Goal: Task Accomplishment & Management: Complete application form

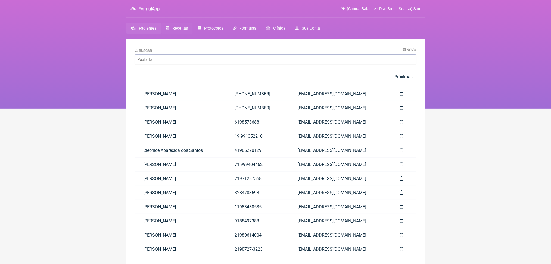
click at [191, 32] on link "Receitas" at bounding box center [176, 28] width 31 height 11
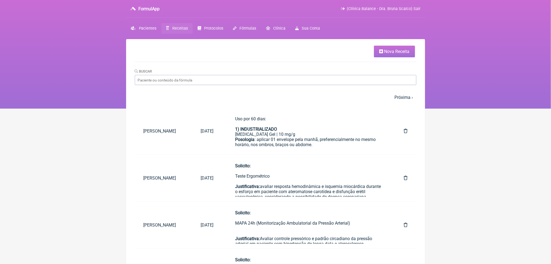
click at [94, 109] on html "FormulApp (Clínica Balance - Dra. Bruna Scalco) Sair Pacientes Receitas Protoco…" at bounding box center [275, 54] width 551 height 109
click at [401, 100] on link "Próxima ›" at bounding box center [403, 97] width 18 height 5
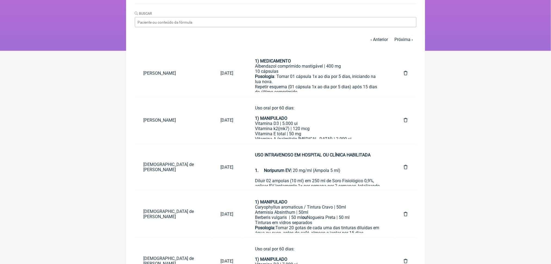
scroll to position [72, 0]
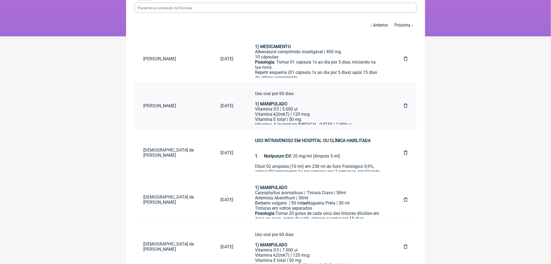
click at [335, 106] on div "Uso oral por 60 dias: 1) MANIPULADO" at bounding box center [318, 98] width 127 height 15
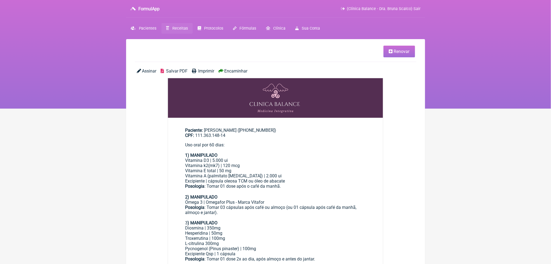
click at [394, 54] on span "Renovar" at bounding box center [402, 51] width 16 height 5
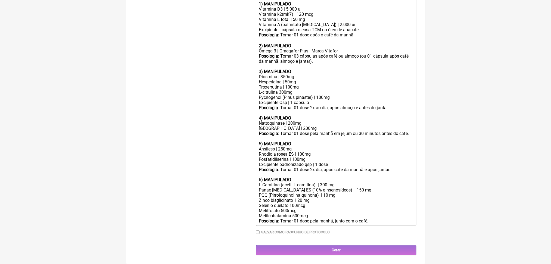
scroll to position [256, 0]
click at [288, 100] on div "Troxerrutina | 100mg L-citrulina 300mg Pycnogenol (Pinus pinaster) | 100mg" at bounding box center [336, 91] width 154 height 15
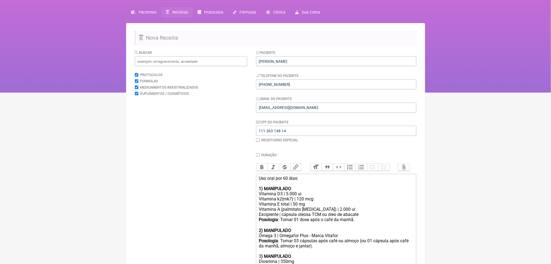
scroll to position [0, 0]
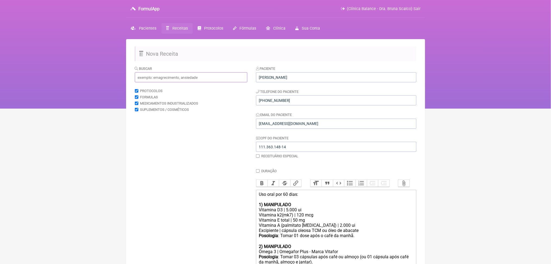
click at [184, 82] on input "text" at bounding box center [191, 77] width 112 height 10
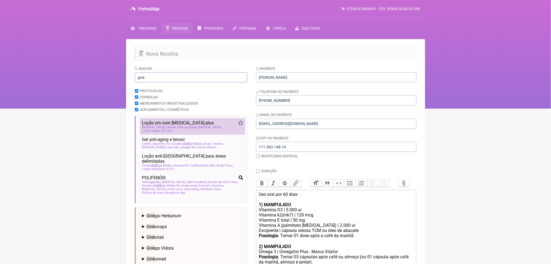
type input "gink"
click at [172, 129] on span "Capixyl" at bounding box center [171, 127] width 10 height 4
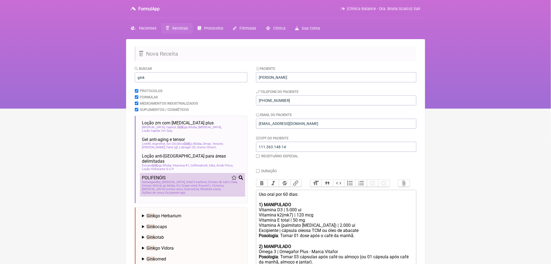
click at [205, 194] on div "Ashwagandha Astragalus Indol-3-carbinol Extrato de Cat's Claw Extrato de Gink g…" at bounding box center [192, 187] width 101 height 14
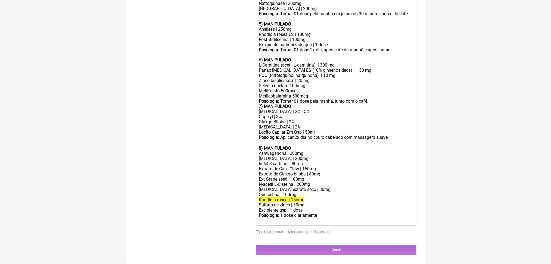
scroll to position [471, 0]
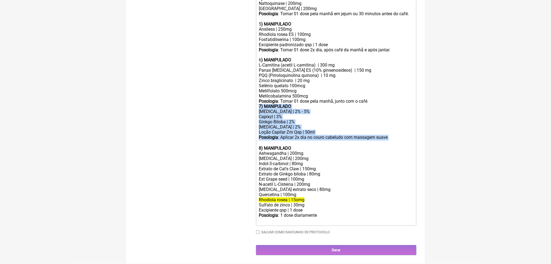
drag, startPoint x: 261, startPoint y: 88, endPoint x: 299, endPoint y: 139, distance: 64.0
click at [299, 139] on trix-editor "Uso oral por 60 dias: 1) MANIPULADO Vitamina D3 | 5.000 ui Vitamina k2(mk7) | 1…" at bounding box center [336, 47] width 160 height 357
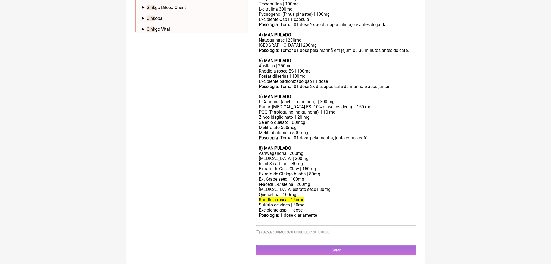
scroll to position [449, 0]
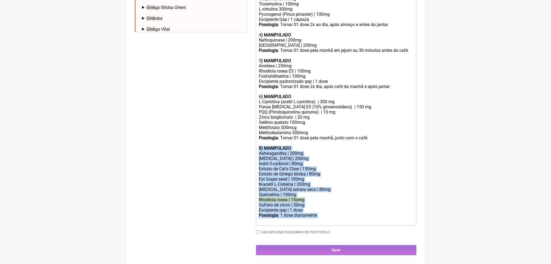
drag, startPoint x: 261, startPoint y: 114, endPoint x: 344, endPoint y: 207, distance: 124.4
click at [344, 207] on trix-editor "Uso oral por 60 dias: 1) MANIPULADO Vitamina D3 | 5.000 ui Vitamina k2(mk7) | 1…" at bounding box center [336, 66] width 160 height 320
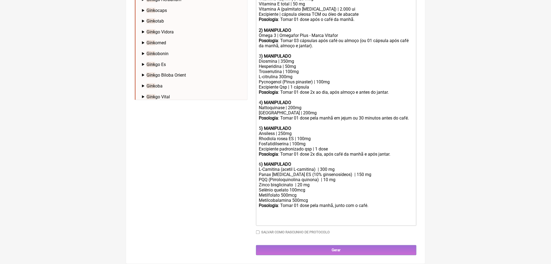
scroll to position [257, 0]
click at [283, 84] on div "Troxerrutina | 100mg L-citrulina 300mg Pycnogenol (Pinus pinaster) | 100mg" at bounding box center [336, 76] width 154 height 15
click at [303, 84] on div "Troxerrutina | 100mg L-citrulina 300mg Pycnogenol (Pinus pinaster) | 100mg" at bounding box center [336, 76] width 154 height 15
click at [275, 84] on div "Troxerrutina | 80mg L-citrulina 300mg Pycnogenol (Pinus pinaster) | 100mg" at bounding box center [336, 76] width 154 height 15
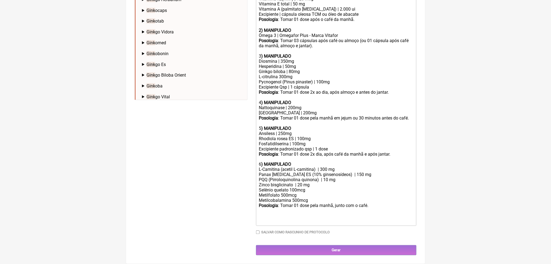
scroll to position [362, 0]
click at [407, 213] on div at bounding box center [336, 218] width 154 height 10
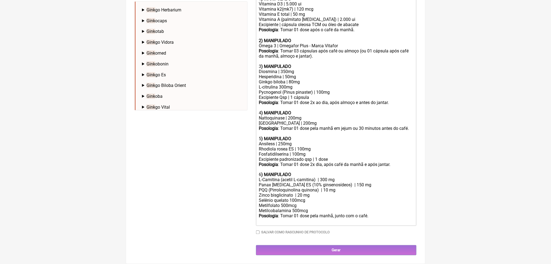
type trix-editor "<div>Uso oral por 60 dias:<br><br><strong>1) MANIPULADO</strong></div><div>Vita…"
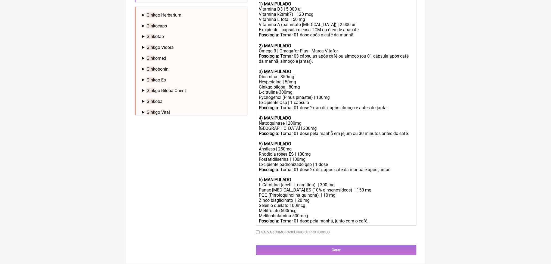
scroll to position [342, 0]
click at [371, 249] on input "Gerar" at bounding box center [336, 250] width 160 height 10
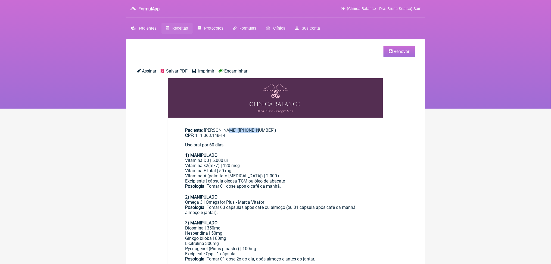
drag, startPoint x: 213, startPoint y: 143, endPoint x: 248, endPoint y: 146, distance: 35.1
click at [248, 138] on div "Paciente: Antônio Russo ((11) 99692-4456) CPF: 111.363.148-14" at bounding box center [275, 133] width 180 height 10
copy div "[PERSON_NAME]"
click at [188, 31] on span "Receitas" at bounding box center [179, 28] width 15 height 5
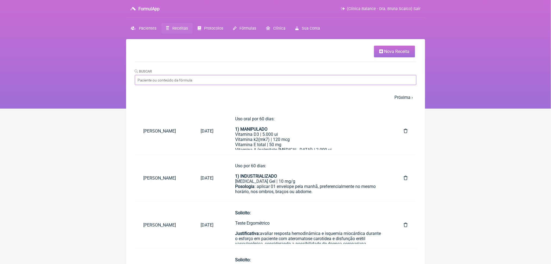
click at [184, 85] on input "Buscar" at bounding box center [275, 80] width 281 height 10
type input "celiane"
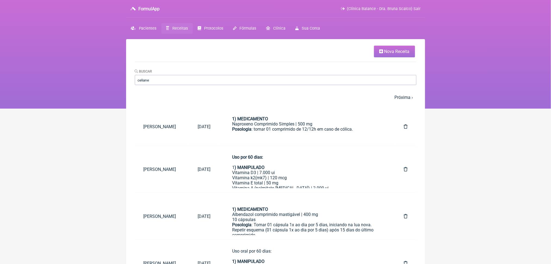
click at [466, 109] on html "FormulApp (Clínica Balance - Dra. Bruna Scalco) Sair Pacientes Receitas Protoco…" at bounding box center [275, 54] width 551 height 109
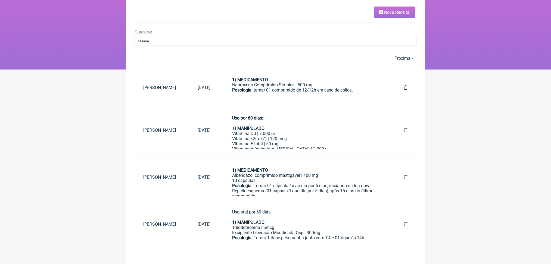
scroll to position [74, 0]
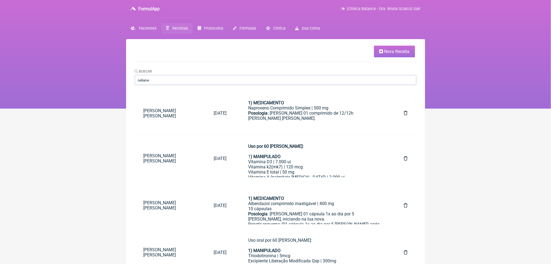
click at [466, 109] on html "FormulApp (Clínica Balance - Dra. Bruna Scalco) Sair Pacientes Receitas Protoco…" at bounding box center [275, 54] width 551 height 109
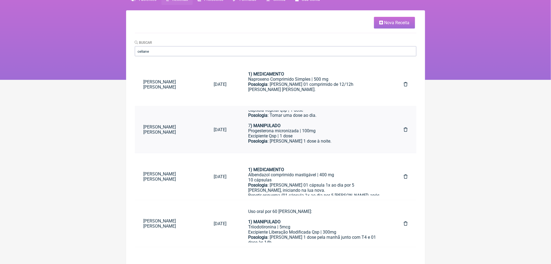
scroll to position [334, 0]
click at [475, 80] on html "FormulApp (Clínica Balance - Dra. Bruna Scalco) Sair Pacientes Receitas Protoco…" at bounding box center [275, 25] width 551 height 109
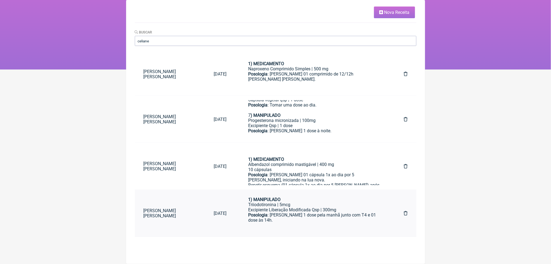
scroll to position [0, 0]
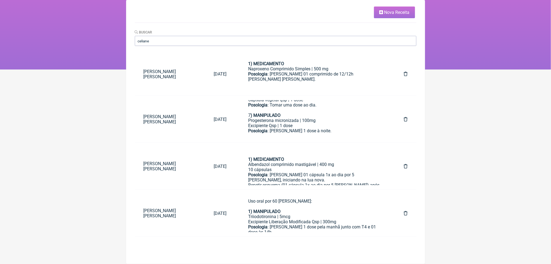
click at [448, 70] on html "FormulApp (Clínica Balance - Dra. Bruna Scalco) Sair Pacientes Receitas Protoco…" at bounding box center [275, 15] width 551 height 109
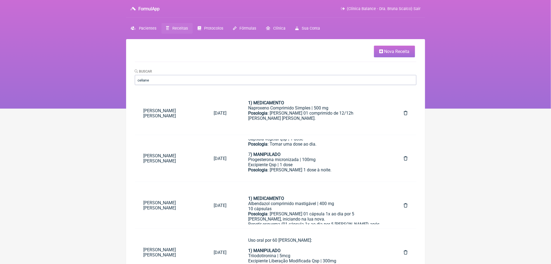
click at [191, 34] on link "Receitas" at bounding box center [176, 28] width 31 height 11
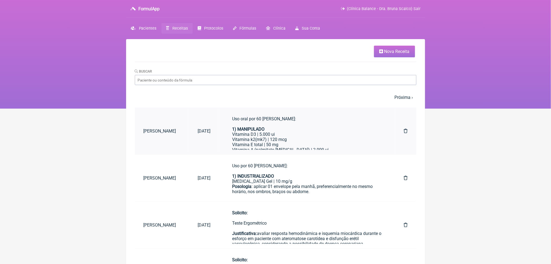
click at [188, 138] on link "[PERSON_NAME]" at bounding box center [162, 131] width 54 height 14
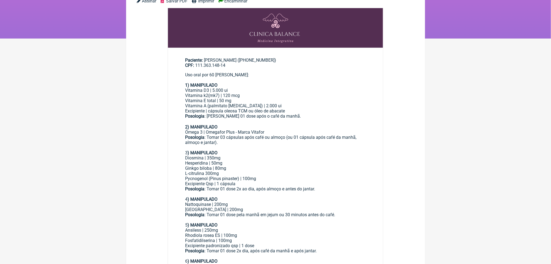
scroll to position [62, 0]
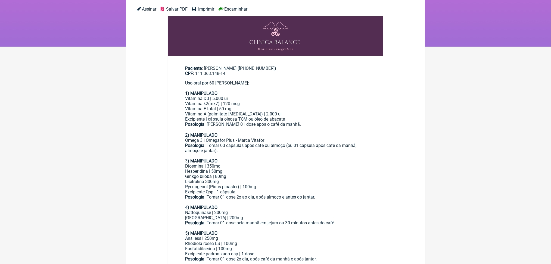
click at [185, 12] on span "Salvar PDF" at bounding box center [176, 9] width 21 height 5
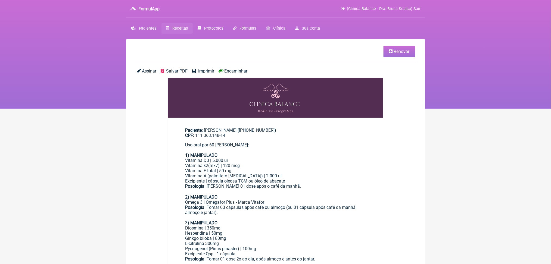
click at [188, 31] on span "Receitas" at bounding box center [179, 28] width 15 height 5
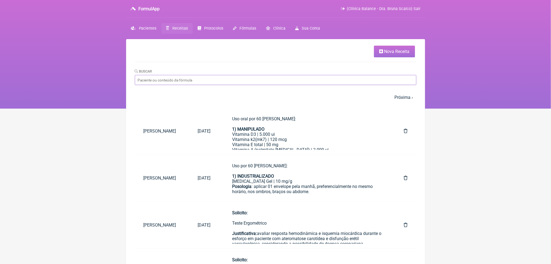
click at [196, 85] on input "Buscar" at bounding box center [275, 80] width 281 height 10
type input "antonio"
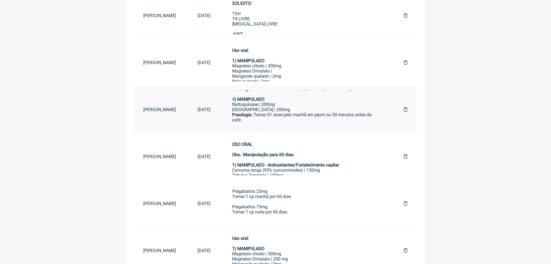
scroll to position [128, 0]
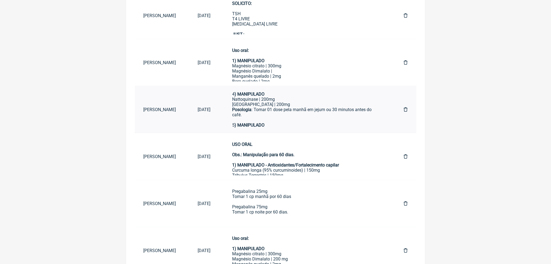
click at [404, 112] on icon at bounding box center [406, 109] width 4 height 4
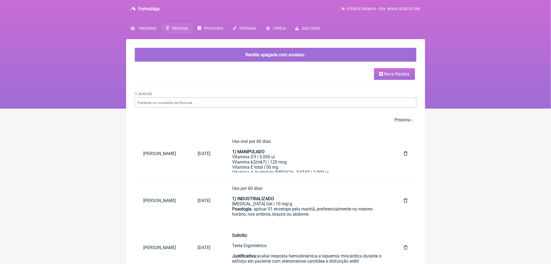
click at [187, 31] on span "Receitas" at bounding box center [179, 28] width 15 height 5
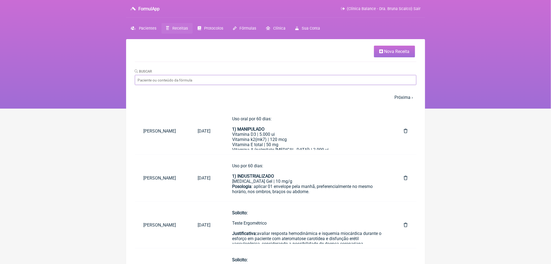
click at [207, 85] on input "Buscar" at bounding box center [275, 80] width 281 height 10
type input "[PERSON_NAME]"
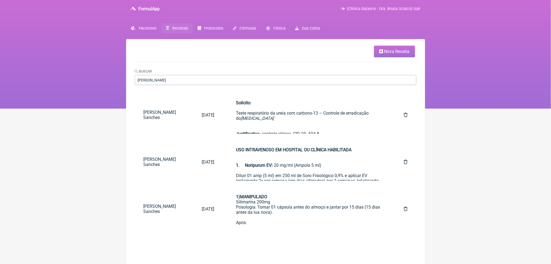
click at [186, 31] on span "Receitas" at bounding box center [179, 28] width 15 height 5
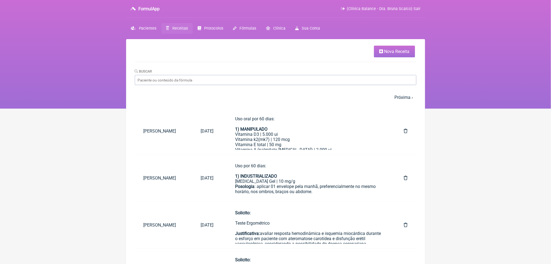
click at [384, 54] on span "Nova Receita" at bounding box center [396, 51] width 25 height 5
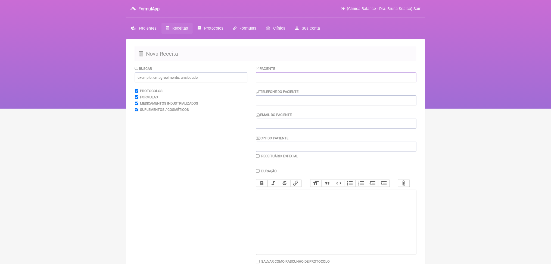
click at [286, 82] on input "text" at bounding box center [336, 77] width 160 height 10
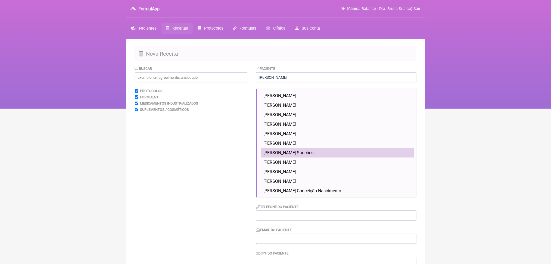
click at [313, 155] on span "Julia Esposito Sanches" at bounding box center [288, 152] width 50 height 5
type input "Julia Esposito Sanches"
type input "(11) 9929-7446"
type input "Thce31@gmail.com"
type input "527.099.468-23"
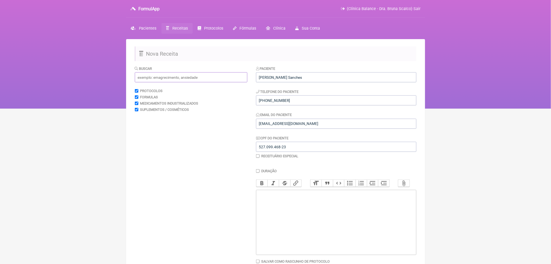
click at [244, 82] on input "text" at bounding box center [191, 77] width 112 height 10
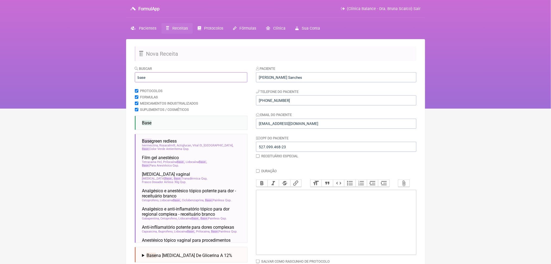
type input "base"
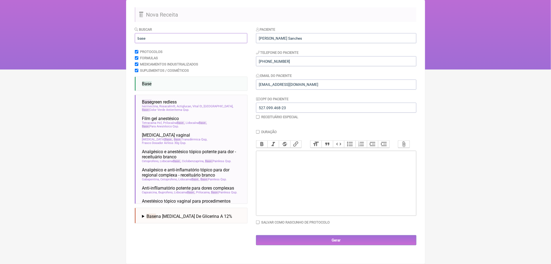
scroll to position [58, 0]
click at [210, 86] on li "Base" at bounding box center [192, 84] width 105 height 10
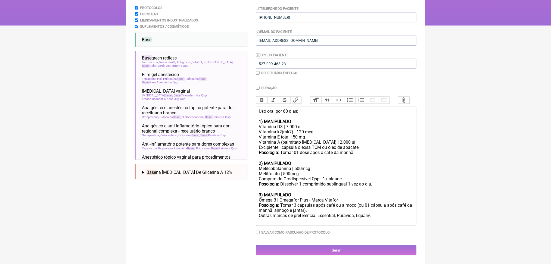
scroll to position [111, 0]
click at [297, 129] on div "Vitamina D3 | 7.000 ui" at bounding box center [336, 126] width 154 height 5
click at [280, 192] on div "Posologia : Dissolver 1 comprimido sublingual 1 vez ao dia. ㅤ" at bounding box center [336, 186] width 154 height 11
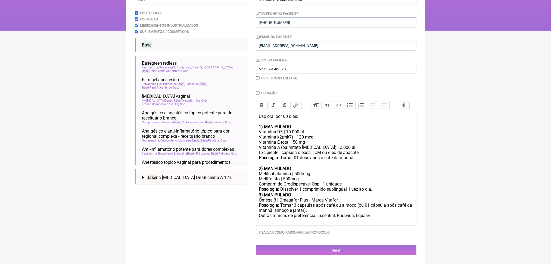
type trix-editor "<div>Uso oral por 60 dias:<br><br><strong>1) MANIPULADO</strong></div><div>Vita…"
click at [262, 171] on div "Metilcobalamina | 500mcg Metilfolato | 500mcg" at bounding box center [336, 176] width 154 height 10
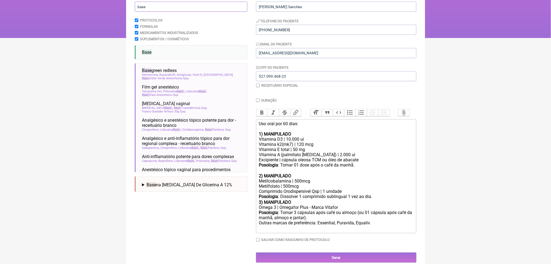
click at [167, 12] on input "base" at bounding box center [191, 7] width 112 height 10
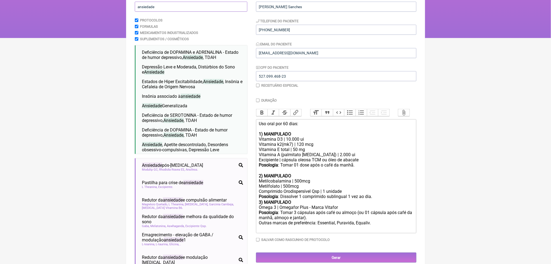
type input "ansiedade"
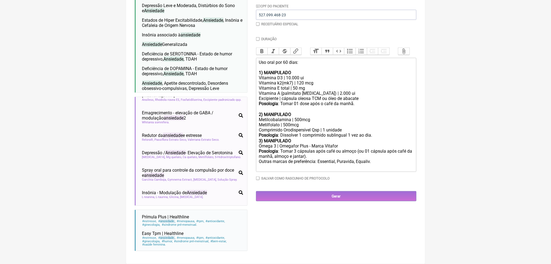
scroll to position [108, 0]
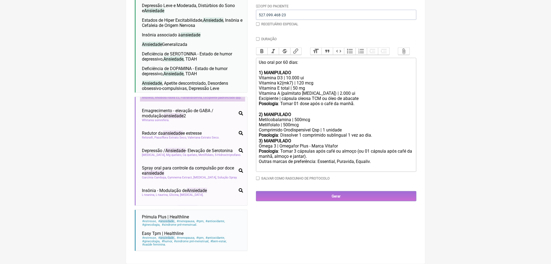
click at [192, 96] on span "Redutor da ansiedade e modulação cortisol" at bounding box center [186, 91] width 89 height 10
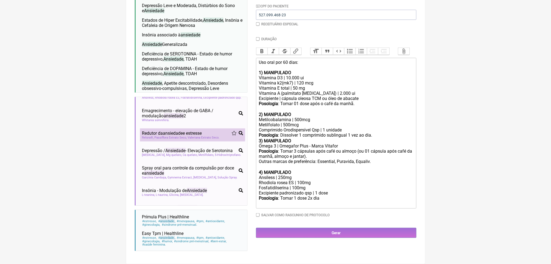
click at [196, 136] on span "Redutor da ansiedade e estresse" at bounding box center [172, 133] width 60 height 5
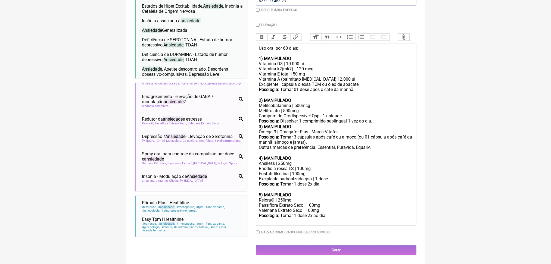
scroll to position [224, 0]
drag, startPoint x: 347, startPoint y: 240, endPoint x: 261, endPoint y: 210, distance: 91.4
click at [261, 210] on trix-editor "Uso oral por 60 dias: 1) MANIPULADO Vitamina D3 | 10.000 ui Vitamina k2(mk7) | …" at bounding box center [336, 135] width 160 height 182
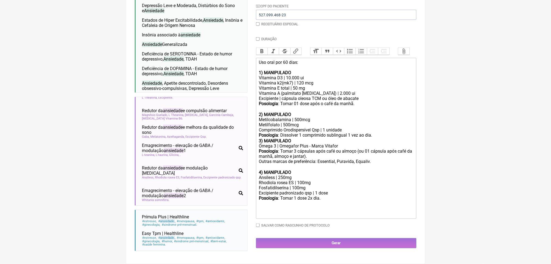
scroll to position [25, 0]
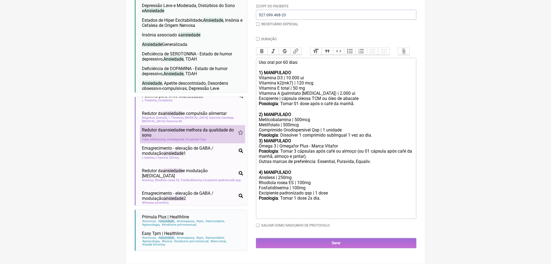
click at [185, 138] on span "Aswhaganda" at bounding box center [176, 140] width 18 height 4
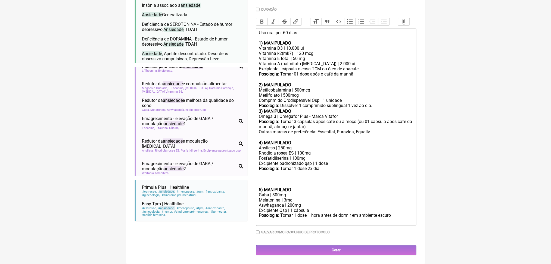
scroll to position [284, 0]
click at [274, 197] on div "Melatonina | 3mg" at bounding box center [336, 199] width 154 height 5
drag, startPoint x: 262, startPoint y: 171, endPoint x: 310, endPoint y: 174, distance: 48.7
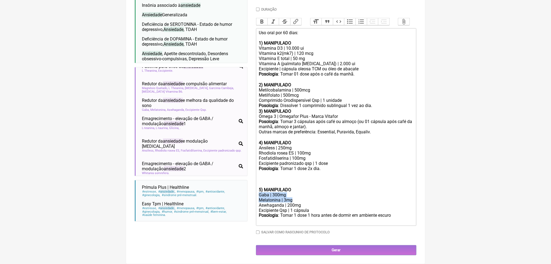
click at [310, 174] on trix-editor "Uso oral por 60 dias: 1) MANIPULADO Vitamina D3 | 10.000 ui Vitamina k2(mk7) | …" at bounding box center [336, 127] width 160 height 198
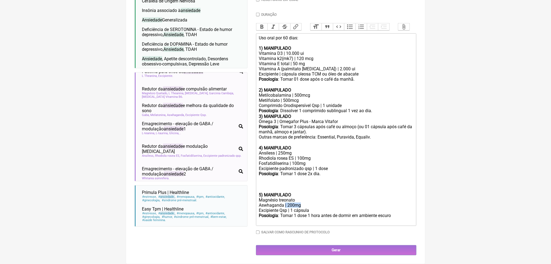
drag, startPoint x: 294, startPoint y: 182, endPoint x: 325, endPoint y: 182, distance: 31.2
click at [325, 203] on div "Aswhaganda | 200mg" at bounding box center [336, 205] width 154 height 5
copy div "| 200mg"
click at [320, 197] on div "Magnésio treonato" at bounding box center [336, 199] width 154 height 5
paste trix-editor "| 200mg"
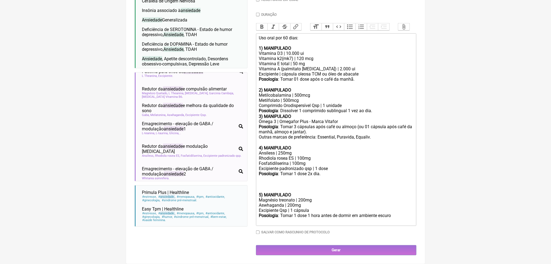
click at [314, 197] on div "Magnésio treonato | 200mg" at bounding box center [336, 199] width 154 height 5
click at [286, 171] on div "Posologia : Tomar 1 dose 2x dia. ㅤ" at bounding box center [336, 181] width 154 height 21
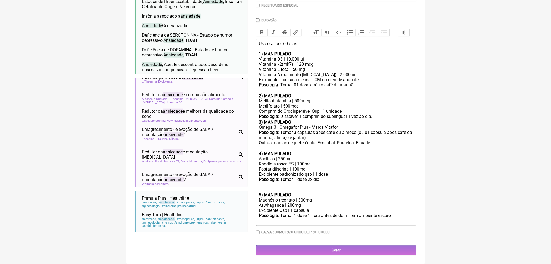
scroll to position [264, 0]
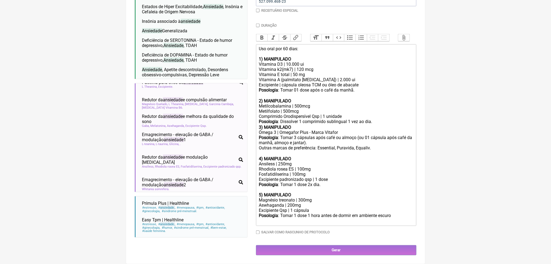
click at [320, 213] on div "Posologia : Tomar 1 dose 1 hora antes de dormir em ambiente escuro ㅤ" at bounding box center [336, 218] width 154 height 11
click at [300, 203] on div "Aswhaganda | 200mg" at bounding box center [336, 205] width 154 height 5
click at [337, 198] on div "Magnésio treonato | 300mg" at bounding box center [336, 200] width 154 height 5
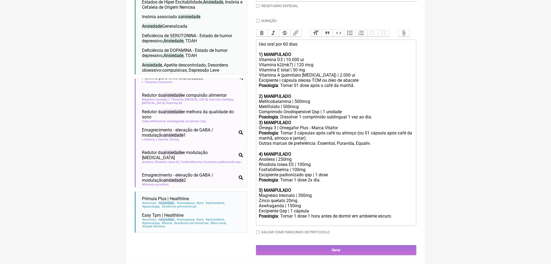
scroll to position [276, 0]
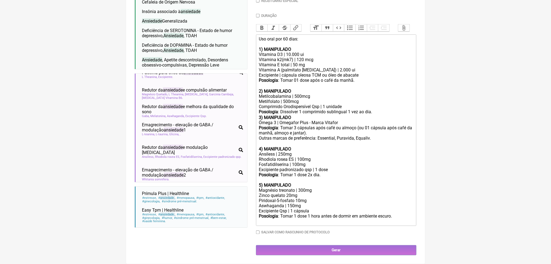
click at [316, 188] on div "Magnésio treonato | 300mg Zinco quelato 20mg Piridoxal-5-fosfato 10mg" at bounding box center [336, 195] width 154 height 15
click at [306, 162] on div "Rhodiola rosea ES | 100mg" at bounding box center [336, 159] width 154 height 5
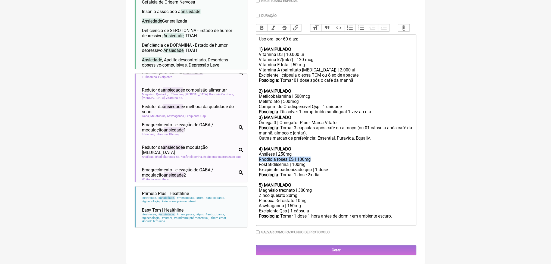
click at [306, 162] on div "Rhodiola rosea ES | 100mg" at bounding box center [336, 159] width 154 height 5
click at [302, 162] on div "Rhodiola rosea ES | 100mg" at bounding box center [336, 159] width 154 height 5
click at [312, 146] on div "Posologia : Tomar 3 cápsulas após café ou almoço (ou 01 cápsula após café da ma…" at bounding box center [336, 135] width 154 height 21
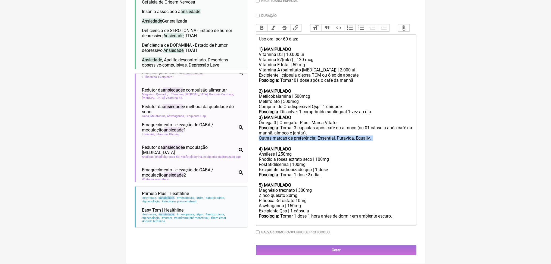
type trix-editor "<div>Uso oral por 60 dias:<br><br><strong>1) MANIPULADO</strong></div><div>Vita…"
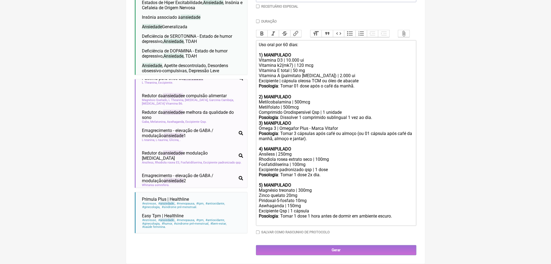
scroll to position [199, 0]
click at [303, 203] on div "Magnésio treonato | 300mg Zinco quelato 20mg Piridoxal-5-fosfato 10mg" at bounding box center [336, 195] width 154 height 15
click at [292, 172] on div "Excipiente padronizado qsp | 1 dose" at bounding box center [336, 169] width 154 height 5
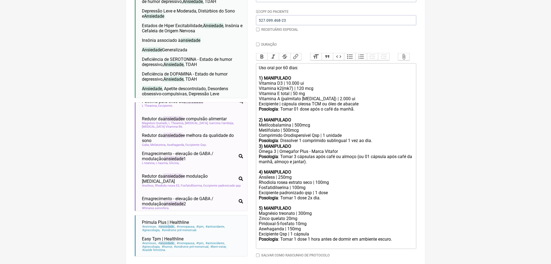
scroll to position [54, 0]
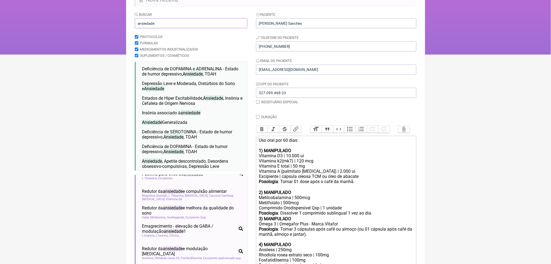
click at [154, 28] on input "ansiedade" at bounding box center [191, 23] width 112 height 10
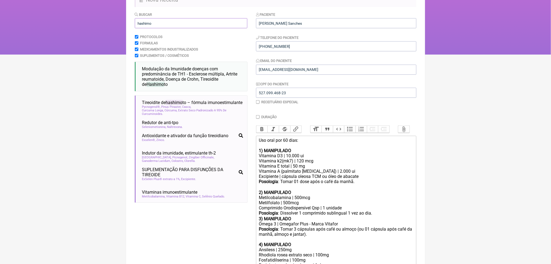
scroll to position [0, 0]
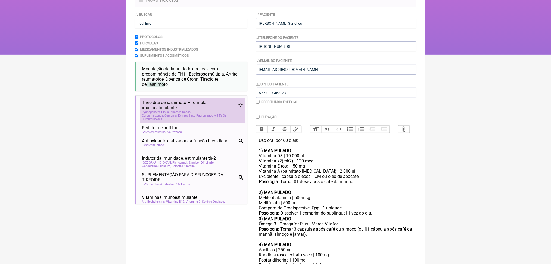
click at [191, 121] on span "Curcuma Longa, Cúrcuma, Extrato Seco Padronizado A 95% De Curcuminoides" at bounding box center [192, 117] width 101 height 7
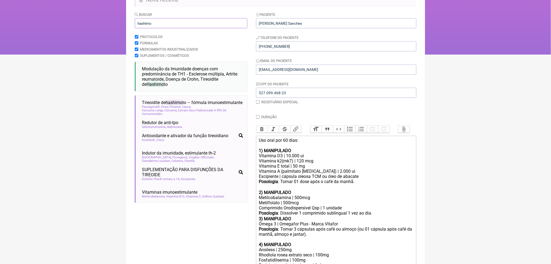
click at [150, 28] on input "hashimo" at bounding box center [191, 23] width 112 height 10
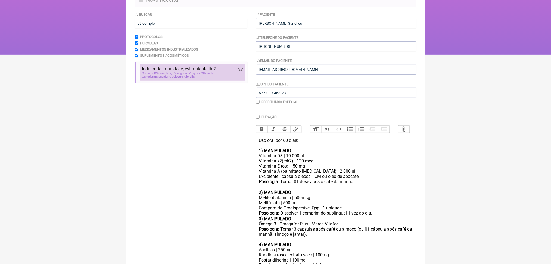
type input "c3 comple"
click at [182, 71] on span "Indutor da imunidade, estimulante th-2" at bounding box center [179, 68] width 74 height 5
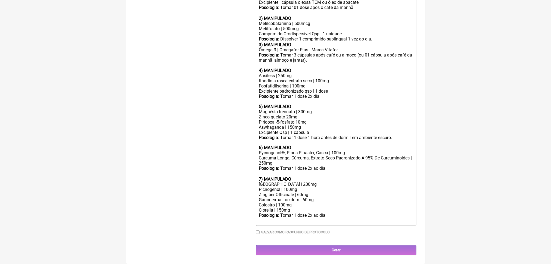
scroll to position [350, 0]
click at [284, 185] on div "Cúrcuma C3 Complex | 200mg" at bounding box center [336, 184] width 154 height 5
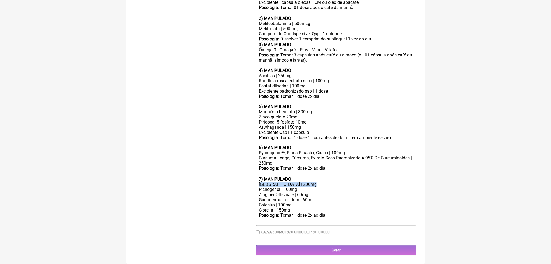
copy div "Cúrcuma C3 Complex | 200mg"
click at [284, 156] on div "Curcuma Longa, Cúrcuma, Extrato Seco Padronizado A 95% De Curcuminoides | 250mg" at bounding box center [336, 161] width 154 height 10
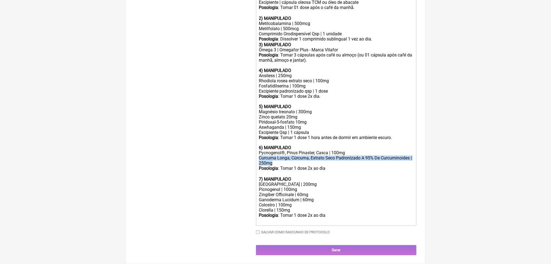
paste trix-editor "úrcuma C3 Complex | 200mg</div><div><br><br>"
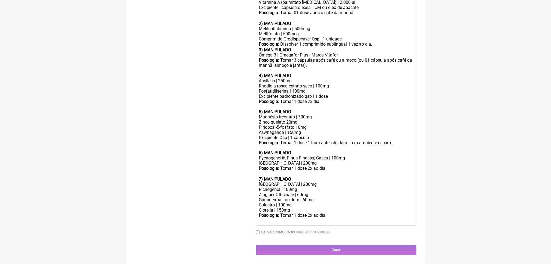
click at [325, 161] on div "Cúrcuma C3 Complex | 200mg" at bounding box center [336, 163] width 154 height 5
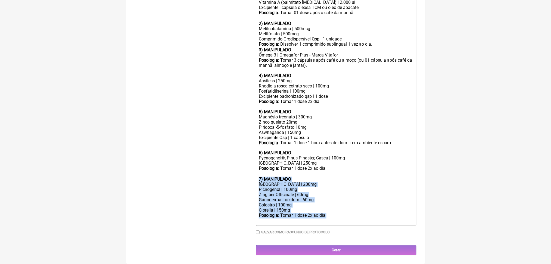
drag, startPoint x: 349, startPoint y: 219, endPoint x: 251, endPoint y: 171, distance: 109.0
click at [251, 171] on form "Buscar c3 comple Protocolos Formulas Medicamentos Industrializados Suplementos …" at bounding box center [275, 49] width 281 height 413
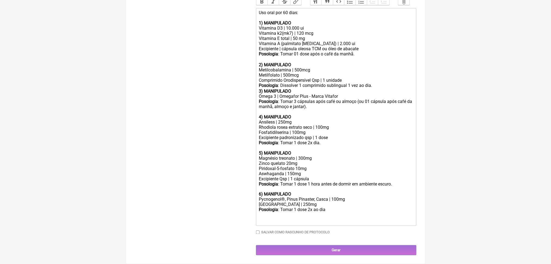
scroll to position [287, 0]
click at [277, 67] on div "Metilcobalamina | 500mcg Metilfolato | 500mcg" at bounding box center [336, 72] width 154 height 10
copy div "Metilfolato | 500mcg"
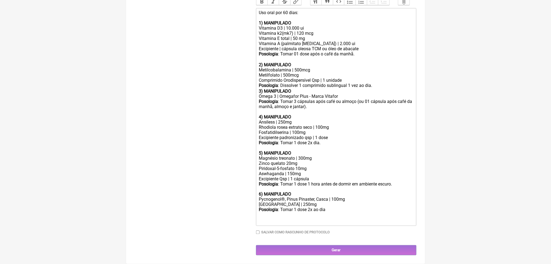
click at [341, 216] on div "Posologia : Tomar 1 dose 2x ao dia ㅤ ㅤ" at bounding box center [336, 215] width 154 height 17
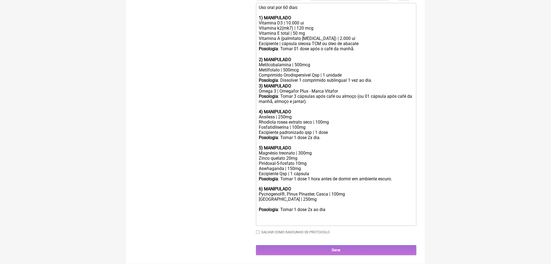
paste trix-editor "Metilfolato | 500mcg</div><div><br>"
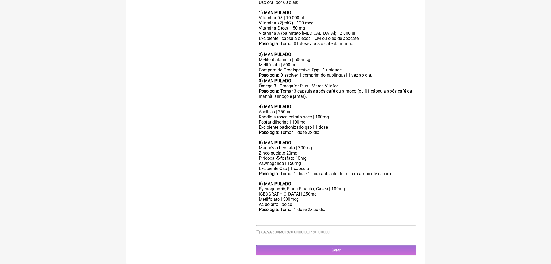
click at [269, 207] on div "Cúrcuma C3 Complex | 250mg Metilfolato | 500mcg Àcido alfa lipóico" at bounding box center [336, 199] width 154 height 15
click at [316, 207] on div "Cúrcuma C3 Complex | 250mg Metilfolato | 500mcg Ácido alfa lipóico" at bounding box center [336, 199] width 154 height 15
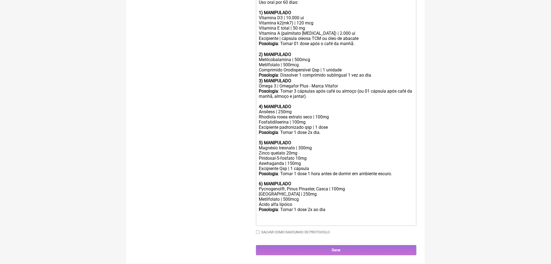
click at [315, 207] on div "Cúrcuma C3 Complex | 250mg Metilfolato | 500mcg Ácido alfa lipóico" at bounding box center [336, 199] width 154 height 15
copy div "|"
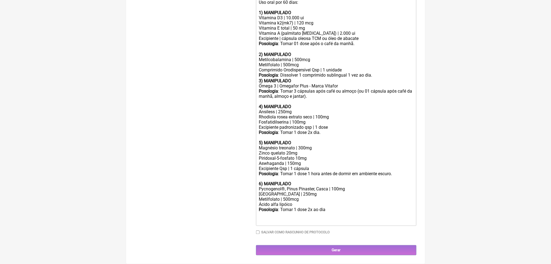
click at [309, 207] on div "Cúrcuma C3 Complex | 250mg Metilfolato | 500mcg Ácido alfa lipóico" at bounding box center [336, 199] width 154 height 15
paste trix-editor "|"
click at [289, 207] on div "Cúrcuma C3 Complex | 250mg Metilfolato | 500mcg Ácido alfa lipóico | 150mg" at bounding box center [336, 199] width 154 height 15
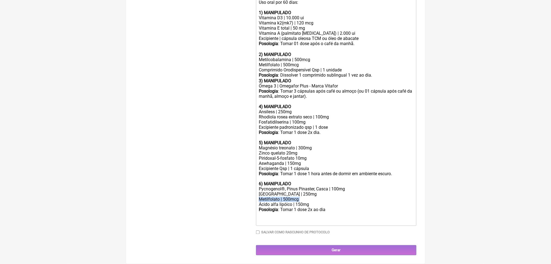
click at [289, 207] on div "Cúrcuma C3 Complex | 250mg Metilfolato | 500mcg Ácido alfa lipóico | 150mg" at bounding box center [336, 199] width 154 height 15
copy div "Metilfolato | 500mcg"
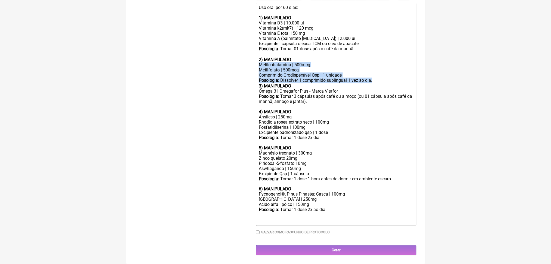
drag, startPoint x: 262, startPoint y: 26, endPoint x: 410, endPoint y: 47, distance: 149.0
click at [410, 47] on trix-editor "Uso oral por 60 dias: 1) MANIPULADO Vitamina D3 | 10.000 ui Vitamina k2(mk7) | …" at bounding box center [336, 114] width 160 height 223
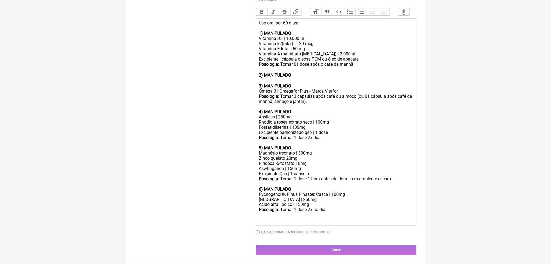
click at [287, 83] on strong "3) MANIPULADO" at bounding box center [275, 85] width 32 height 5
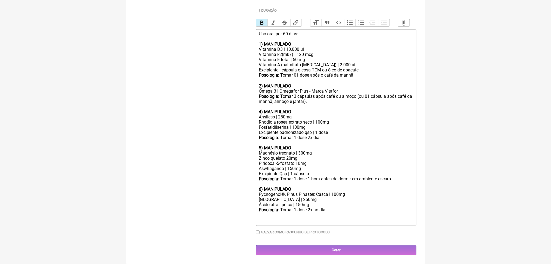
scroll to position [276, 0]
click at [282, 83] on strong "2) MANIPULADO" at bounding box center [275, 85] width 32 height 5
click at [264, 109] on strong "4) MANIPULADO" at bounding box center [275, 111] width 32 height 5
click at [263, 145] on strong "5) MANIPULADO" at bounding box center [275, 147] width 32 height 5
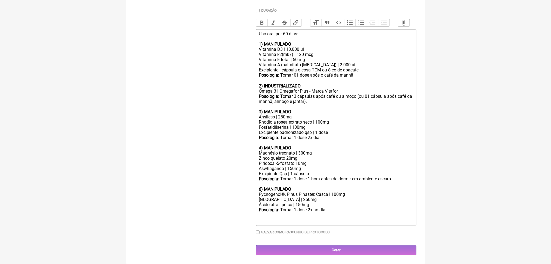
click at [264, 187] on strong "6) MANIPULADO" at bounding box center [275, 189] width 32 height 5
click at [350, 207] on div "Posologia : Tomar 1 dose 2x ao dia ㅤ ㅤ" at bounding box center [336, 215] width 154 height 17
click at [341, 196] on div "Pycnogenol®, Pinus Pinaster, Casca | 100mg" at bounding box center [336, 194] width 154 height 5
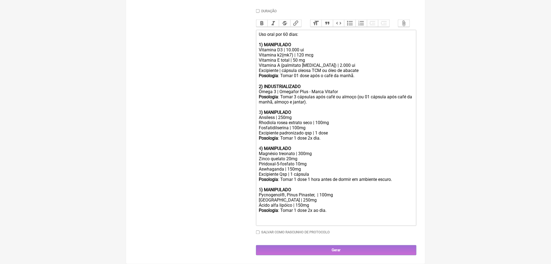
type trix-editor "<div>Uso oral por 60 dias:<br><br><strong>1) MANIPULADO</strong></div><div>Vita…"
click at [159, 75] on div "Buscar c3 comple Protocolos Formulas Medicamentos Industrializados Suplementos …" at bounding box center [191, 81] width 112 height 350
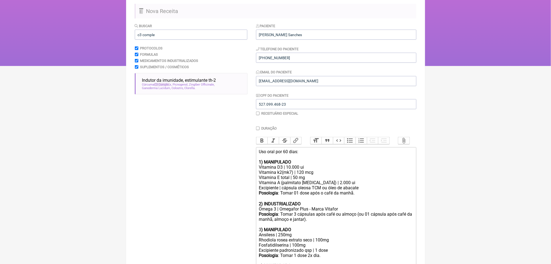
scroll to position [28, 0]
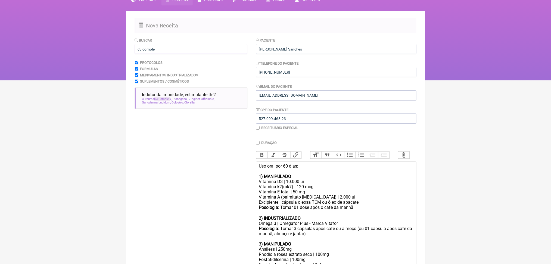
click at [158, 54] on input "c3 comple" at bounding box center [191, 49] width 112 height 10
type input "t"
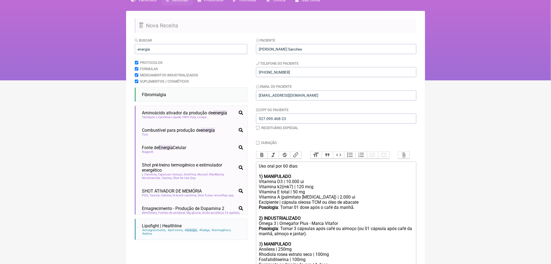
click at [112, 80] on html "FormulApp (Clínica Balance - Dra. Bruna Scalco) Sair Pacientes Receitas Protoco…" at bounding box center [275, 26] width 551 height 109
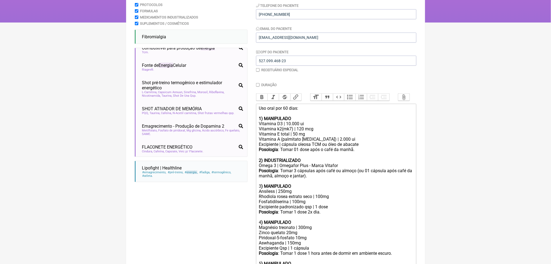
scroll to position [0, 0]
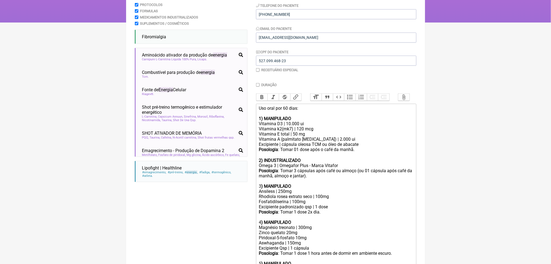
click at [237, 30] on div "Buscar energia Protocolos Formulas Medicamentos Industrializados Suplementos / …" at bounding box center [191, 155] width 112 height 350
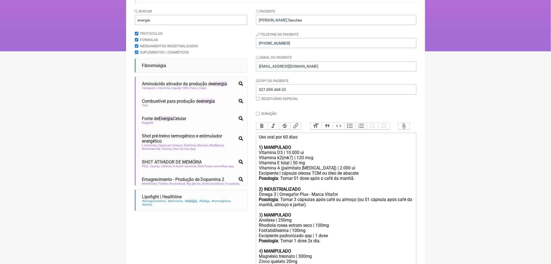
scroll to position [43, 0]
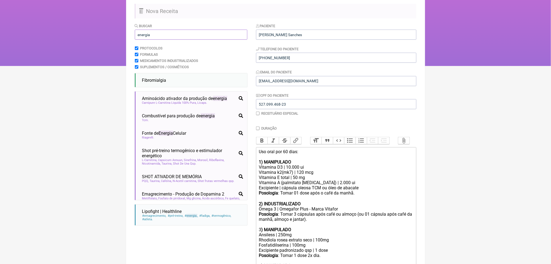
click at [175, 40] on input "energia" at bounding box center [191, 35] width 112 height 10
type input "y"
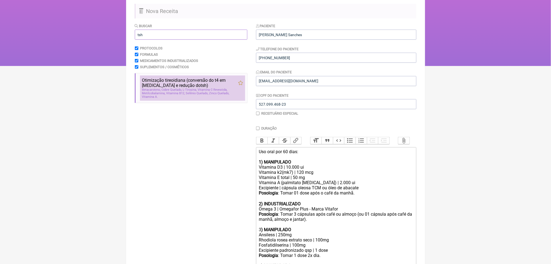
type input "tsh"
click at [161, 92] on span "Betacaroteno" at bounding box center [151, 90] width 19 height 4
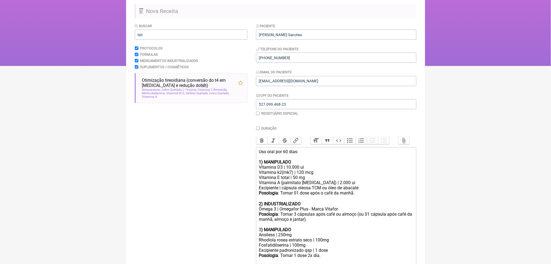
scroll to position [350, 0]
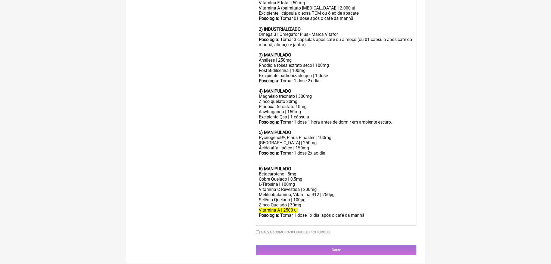
click at [278, 213] on div "Posologia : Tomar 1 dose 1x dia, após o café da manhã ㅤ" at bounding box center [336, 218] width 154 height 11
click at [275, 208] on del "Vitamina A | 2500 ui" at bounding box center [278, 210] width 39 height 5
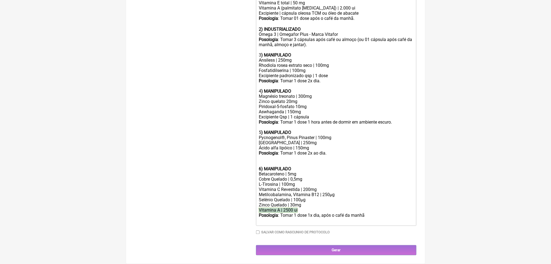
click at [275, 208] on del "Vitamina A | 2500 ui" at bounding box center [278, 210] width 39 height 5
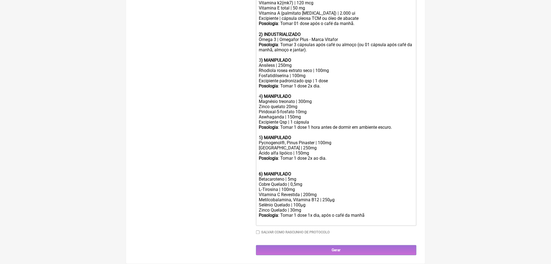
click at [275, 208] on div "Zinco Quelado | 30mg" at bounding box center [336, 210] width 154 height 5
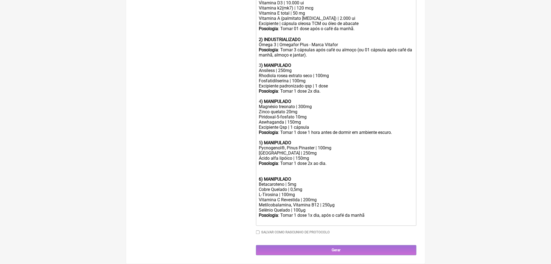
click at [265, 161] on div "Posologia : Tomar 1 dose 2x ao dia. ㅤ" at bounding box center [336, 169] width 154 height 16
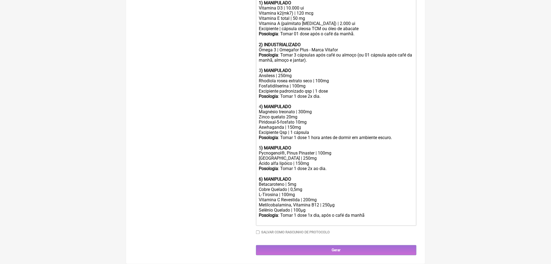
click at [298, 182] on div "Betacaroteno | 5mg" at bounding box center [336, 184] width 154 height 5
drag, startPoint x: 307, startPoint y: 192, endPoint x: 337, endPoint y: 191, distance: 30.2
click at [337, 203] on div "Metilcobalamina, Vitamina B12 | 250µg" at bounding box center [336, 205] width 154 height 5
click at [315, 203] on div "Metilcobalamina | 250µg" at bounding box center [336, 205] width 154 height 5
click at [327, 203] on div "Metilcobalamina | 500µg" at bounding box center [336, 205] width 154 height 5
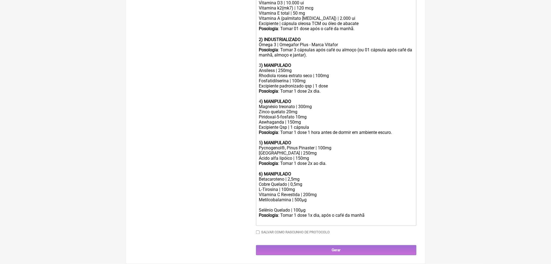
scroll to position [337, 0]
type trix-editor "<div>Uso oral por 60 dias:<br><br><strong>1) MANIPULADO</strong></div><div>Vita…"
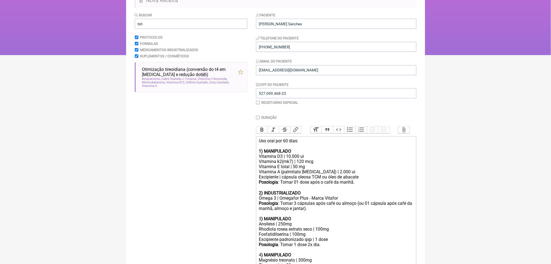
scroll to position [51, 0]
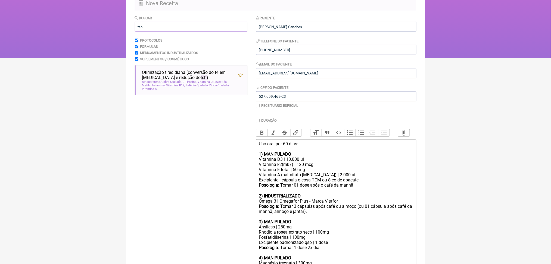
click at [182, 32] on input "tsh" at bounding box center [191, 27] width 112 height 10
click at [159, 32] on input "cloridrato de beta" at bounding box center [191, 27] width 112 height 10
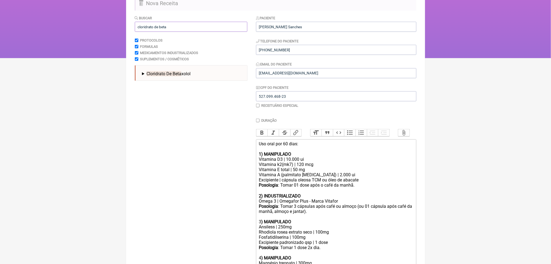
click at [159, 32] on input "cloridrato de beta" at bounding box center [191, 27] width 112 height 10
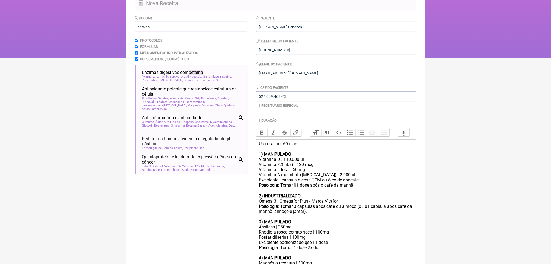
scroll to position [4, 0]
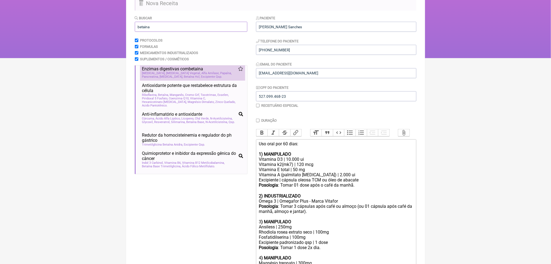
type input "betaina"
click at [199, 78] on span "Betaína Hcl" at bounding box center [192, 77] width 16 height 4
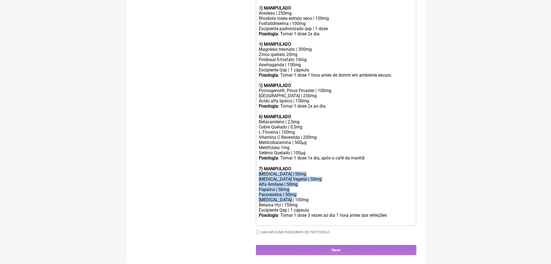
drag, startPoint x: 306, startPoint y: 177, endPoint x: 259, endPoint y: 141, distance: 58.8
click at [259, 141] on trix-editor "Uso oral por 60 dias: 1) MANIPULADO Vitamina D3 | 10.000 ui Vitamina k2(mk7) | …" at bounding box center [336, 76] width 160 height 300
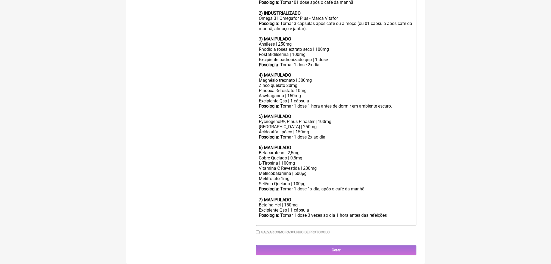
scroll to position [377, 0]
click at [329, 213] on div "Posologia : Tomar 1 dose 3 vezes ao dia 1 hora antes das refeições ㅤ" at bounding box center [336, 218] width 154 height 11
drag, startPoint x: 361, startPoint y: 194, endPoint x: 392, endPoint y: 210, distance: 34.7
click at [392, 213] on div "Posologia : Tomar 1 dose 2 vezes ao dia 1 hora antes das refeições ㅤ" at bounding box center [336, 218] width 154 height 11
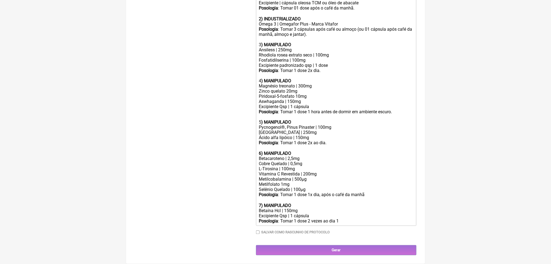
scroll to position [363, 0]
click at [325, 219] on div "Posologia : Tomar 1 dose 2 vezes ao dia durante as prini" at bounding box center [336, 221] width 154 height 5
click at [400, 219] on div "Posologia : Tomar 1 dose 2 vezes ao dia durante as prini" at bounding box center [336, 221] width 154 height 5
click at [329, 208] on div "Betaína Hcl | 150mg" at bounding box center [336, 210] width 154 height 5
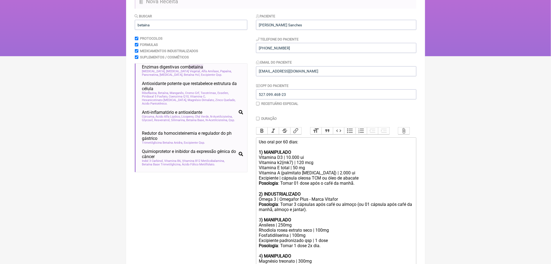
scroll to position [0, 0]
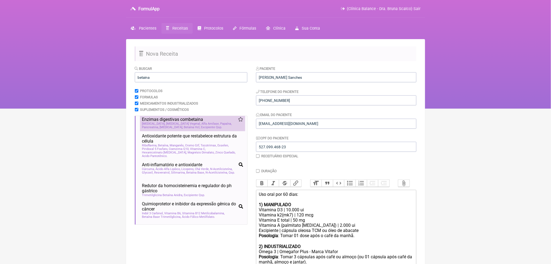
click at [177, 122] on span "Enzimas digestivas com betaina" at bounding box center [172, 119] width 61 height 5
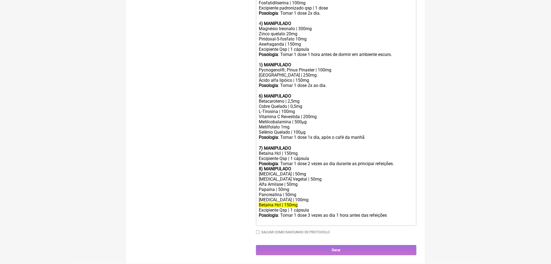
scroll to position [450, 0]
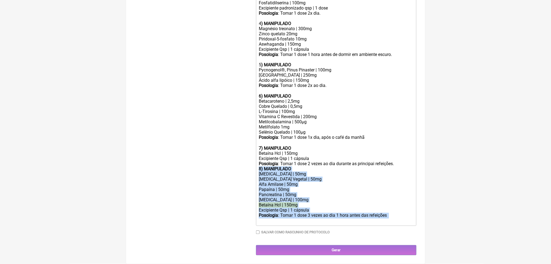
drag, startPoint x: 290, startPoint y: 208, endPoint x: 260, endPoint y: 138, distance: 75.7
click at [260, 138] on trix-editor "Uso oral por 60 dias: 1) MANIPULADO Vitamina D3 | 10.000 ui Vitamina k2(mk7) | …" at bounding box center [336, 65] width 160 height 321
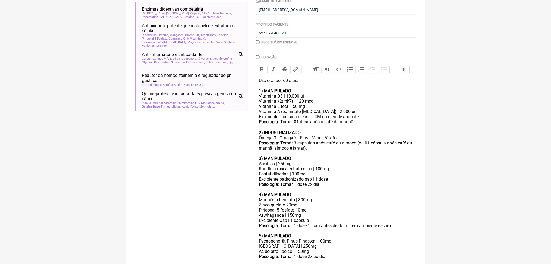
scroll to position [370, 0]
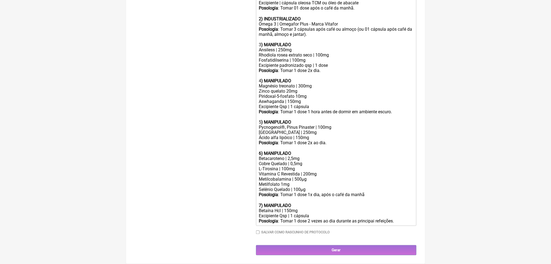
click at [298, 208] on div "Betaína Hcl | 150mg" at bounding box center [336, 210] width 154 height 5
click at [393, 219] on div "Posologia : Tomar 1 dose 2 vezes ao dia durante as principai refeições." at bounding box center [336, 221] width 154 height 5
click at [392, 219] on div "Posologia : Tomar 1 dose 2 vezes ao dia durante as principai refeições." at bounding box center [336, 221] width 154 height 5
click at [407, 219] on div "Posologia : Tomar 1 dose 2 vezes ao dia durante as principai refeições." at bounding box center [336, 221] width 154 height 5
drag, startPoint x: 322, startPoint y: 170, endPoint x: 341, endPoint y: 171, distance: 19.0
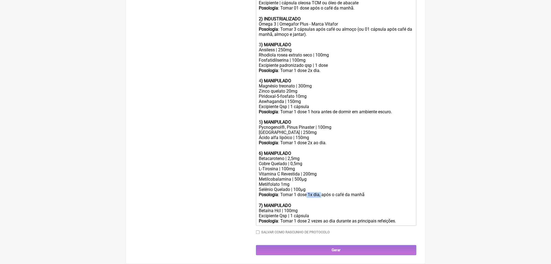
click at [341, 192] on div "Posologia : Tomar 1 dose 1x dia, após o café da manhã ㅤ" at bounding box center [336, 197] width 154 height 11
click at [381, 192] on div "Posologia : Tomar 1 dose após o café da manhã ㅤ" at bounding box center [336, 197] width 154 height 11
click at [303, 224] on div "Posologia : Tomar 1 dose 2 vezes ao dia durante as principais refeições." at bounding box center [336, 221] width 154 height 5
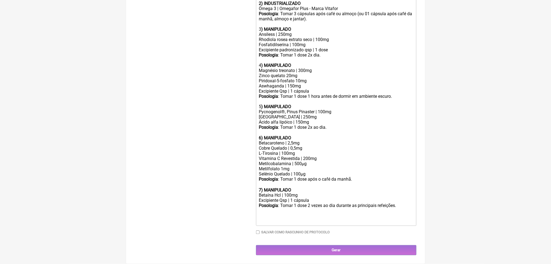
paste trix-editor "5<strong>) INDUSTRIALIZADO</strong></div><div>Boraprim 1g - Marca vitafor<br><s…"
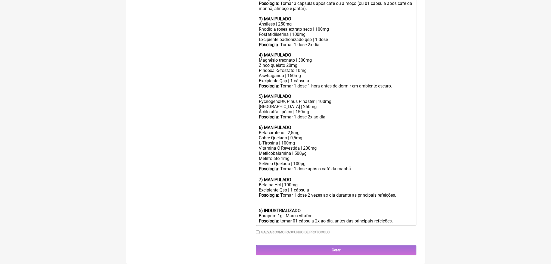
scroll to position [360, 0]
click at [269, 213] on div "Posologia : Tomar 1 dose 2 vezes ao dia durante as principais refeições. 5 ) IN…" at bounding box center [336, 203] width 154 height 21
type trix-editor "<div>Uso oral por 60 dias:<br><br><strong>1) MANIPULADO</strong></div><div>Vita…"
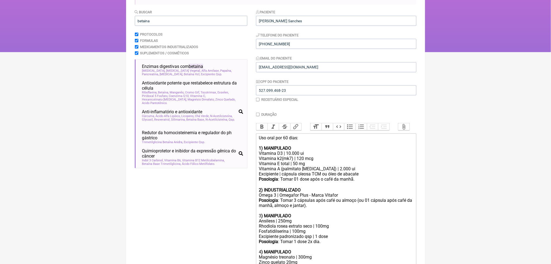
scroll to position [47, 0]
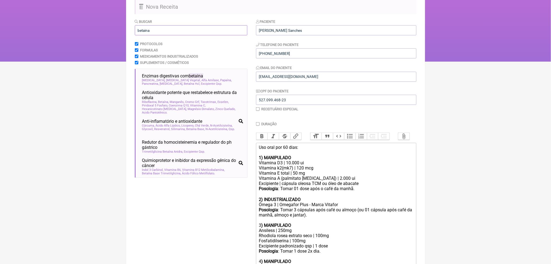
click at [198, 35] on input "betaina" at bounding box center [191, 30] width 112 height 10
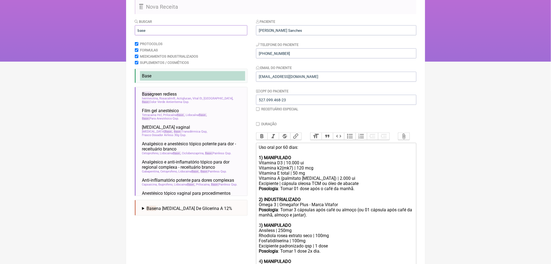
type input "base"
click at [189, 81] on li "Base" at bounding box center [192, 76] width 105 height 10
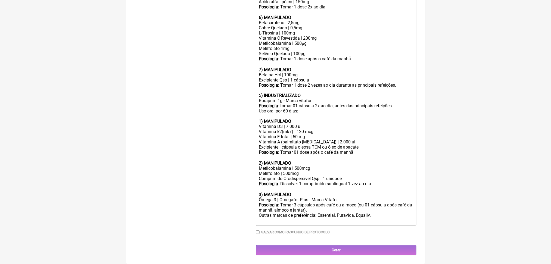
scroll to position [551, 0]
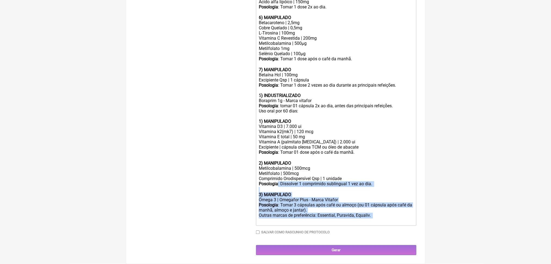
drag, startPoint x: 266, startPoint y: 173, endPoint x: 420, endPoint y: 221, distance: 162.0
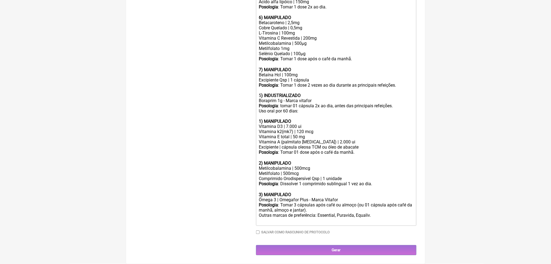
scroll to position [511, 0]
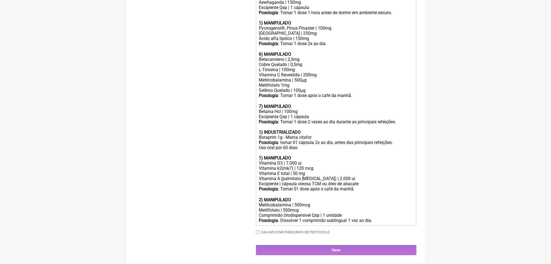
click at [297, 203] on div "Metilcobalamina | 500mcg Metilfolato | 500mcg" at bounding box center [336, 208] width 154 height 10
drag, startPoint x: 261, startPoint y: 177, endPoint x: 410, endPoint y: 214, distance: 153.6
click at [410, 214] on trix-editor "Uso oral por 60 dias: 1) MANIPULADO Vitamina D3 | 10.000 ui Vitamina k2(mk7) | …" at bounding box center [336, 44] width 160 height 363
copy trix-editor "2) MANIPULADO Metilcobalamina | 500mcg Metilfolato | 1mg Comprimido Orodispersí…"
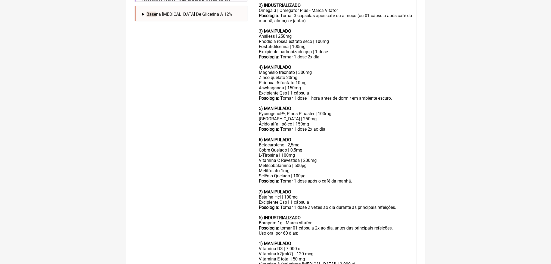
scroll to position [242, 0]
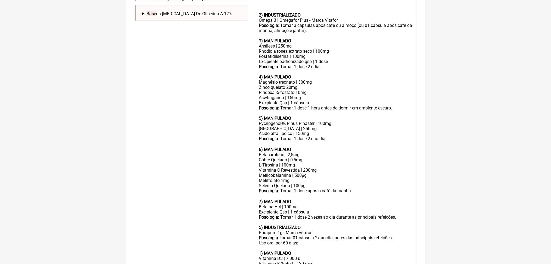
paste trix-editor "strong>2) MANIPULADO</strong></div><div>Metilcobalamina | 500mcg<br>Metilfolato…"
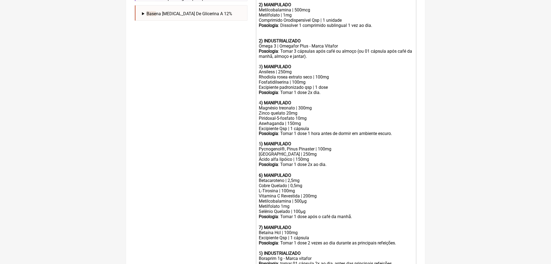
click at [330, 43] on div "2) INDUSTRIALIZADO" at bounding box center [336, 35] width 154 height 15
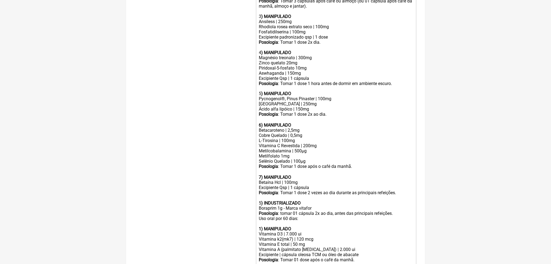
scroll to position [357, 0]
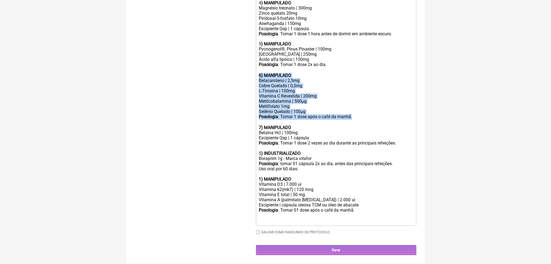
drag, startPoint x: 385, startPoint y: 226, endPoint x: 261, endPoint y: 171, distance: 135.6
click at [261, 171] on trix-editor "Uso oral por 60 dias: 1) MANIPULADO Vitamina D3 | 10.000 ui Vitamina k2(mk7) | …" at bounding box center [336, 39] width 160 height 373
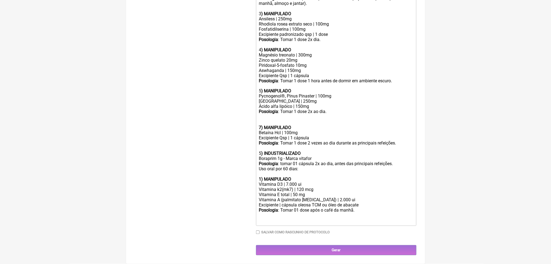
scroll to position [307, 0]
click at [264, 16] on div "3 ) MANIPULADO" at bounding box center [336, 13] width 154 height 5
click at [265, 52] on strong ") MANIPULADO" at bounding box center [276, 49] width 30 height 5
click at [265, 94] on strong ") MANIPULADO" at bounding box center [276, 91] width 30 height 5
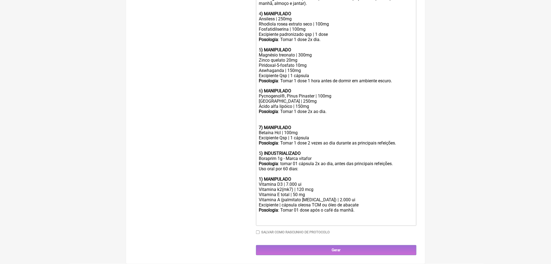
click at [264, 120] on div "Posologia : Tomar 1 dose 2x ao dia. ㅤ" at bounding box center [336, 114] width 154 height 11
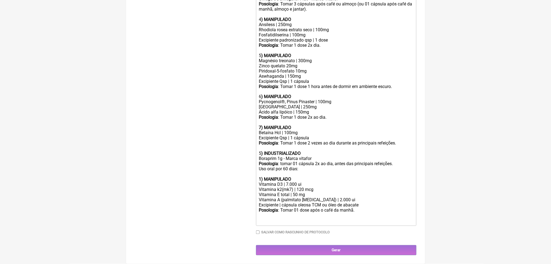
scroll to position [449, 0]
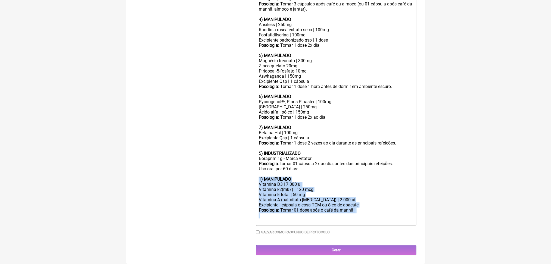
drag, startPoint x: 259, startPoint y: 154, endPoint x: 408, endPoint y: 219, distance: 162.5
click at [408, 219] on div "Duração Duração de 30 dias Bold Italic Strikethrough Link Heading Quote Code Bu…" at bounding box center [336, 61] width 160 height 353
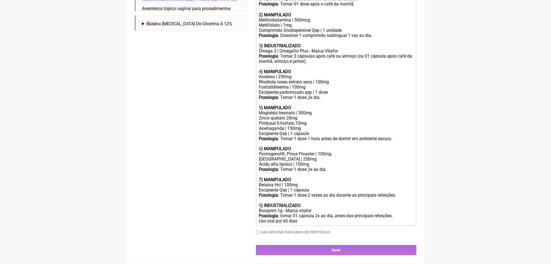
scroll to position [382, 0]
click at [301, 219] on div "Uso oral por 60 dias:" at bounding box center [336, 221] width 154 height 5
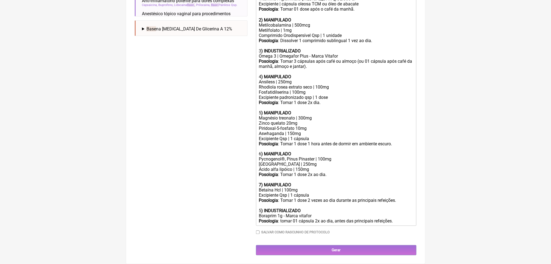
scroll to position [375, 0]
click at [264, 198] on div "Posologia : Tomar 1 dose 2 vezes ao dia durante as principais refeições. 5 ) IN…" at bounding box center [336, 205] width 154 height 15
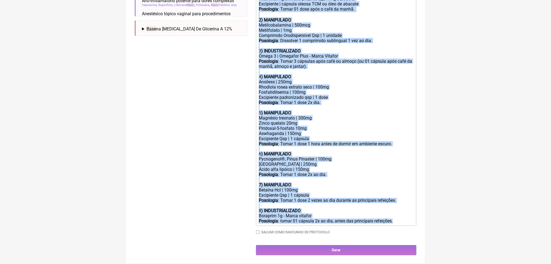
drag, startPoint x: 261, startPoint y: 22, endPoint x: 353, endPoint y: 220, distance: 218.1
click at [353, 220] on div "Duração Duração de 30 dias Bold Italic Strikethrough Link Heading Quote Code Bu…" at bounding box center [336, 90] width 160 height 296
copy trix-editor "1) MANIPULADO Vitamina D3 | 10.000 ui Vitamina k2(mk7) | 120 mcg Vitamina E tot…"
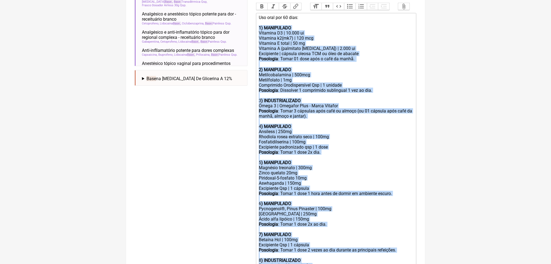
scroll to position [175, 0]
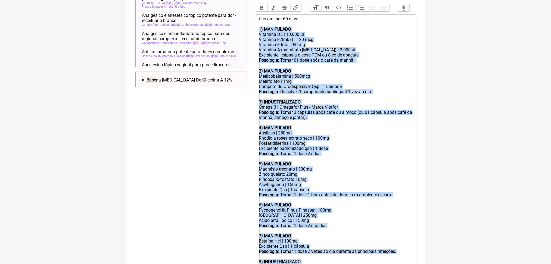
click at [301, 42] on div "Vitamina k2(mk7) | 120 mcg" at bounding box center [336, 39] width 154 height 5
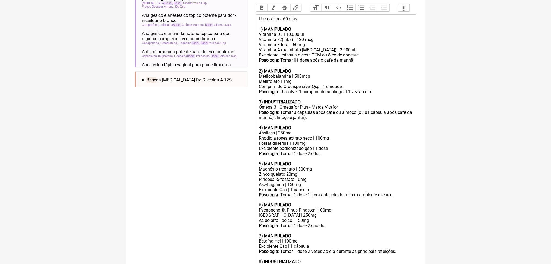
click at [301, 37] on div "Vitamina D3 | 10.000 ui" at bounding box center [336, 34] width 154 height 5
click at [310, 84] on div "Metilcobalamina | 500mcg Metilfolato | 1mg" at bounding box center [336, 79] width 154 height 10
click at [295, 84] on div "Metilcobalamina | 500mcg Metilfolato | 1mg" at bounding box center [336, 79] width 154 height 10
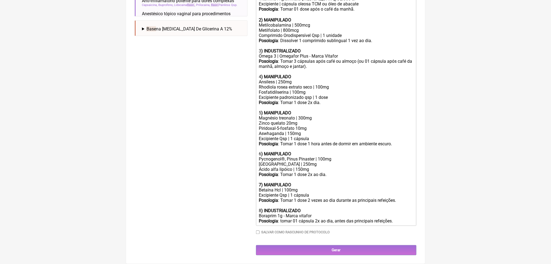
scroll to position [327, 0]
drag, startPoint x: 323, startPoint y: 184, endPoint x: 355, endPoint y: 187, distance: 31.9
click at [355, 183] on div "Posologia : Tomar 1 dose 2x ao dia." at bounding box center [336, 177] width 154 height 10
click at [329, 172] on div "Cúrcuma C3 Complex | 250mg Ácido alfa lipóico | 150mg" at bounding box center [336, 167] width 154 height 10
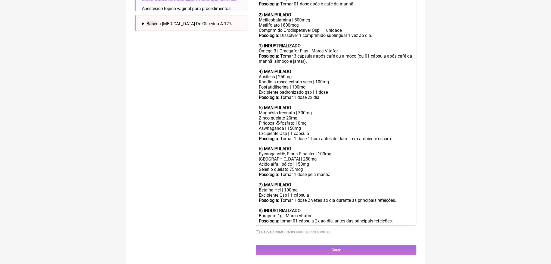
click at [329, 181] on div "Cúrcuma C3 Complex | 250mg Ácido alfa lipóico | 150mg Selênio quelato 75mcg Pos…" at bounding box center [336, 170] width 154 height 26
drag, startPoint x: 324, startPoint y: 225, endPoint x: 345, endPoint y: 234, distance: 22.3
click at [345, 213] on div "Posologia : Tomar 1 dose 2 vezes ao dia durante as principais refeições. 8 ) IN…" at bounding box center [336, 205] width 154 height 15
type trix-editor "<div>Uso oral por 60 dias:<br><br><strong>1) MANIPULADO</strong></div><div>Vita…"
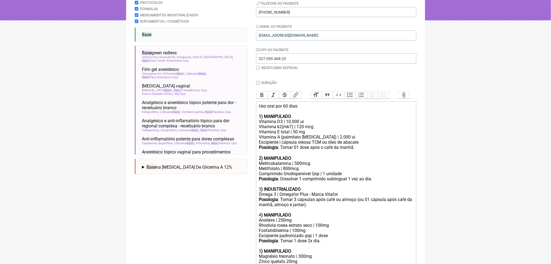
scroll to position [81, 0]
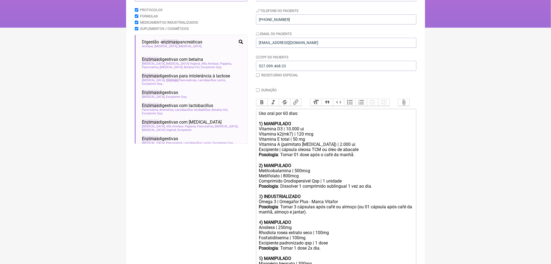
type input "enzimas"
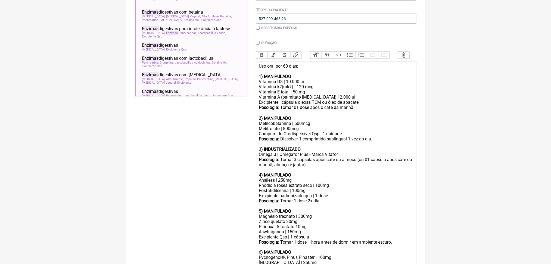
scroll to position [132, 0]
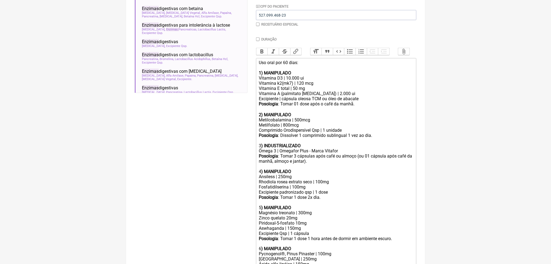
click at [301, 81] on div "Vitamina D3 | 10.000 ui" at bounding box center [336, 78] width 154 height 5
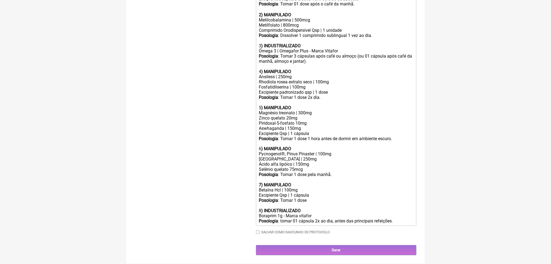
scroll to position [288, 0]
drag, startPoint x: 338, startPoint y: 122, endPoint x: 322, endPoint y: 125, distance: 15.9
click at [322, 105] on div "Posologia : Tomar 1 dose 2x dia." at bounding box center [336, 100] width 154 height 10
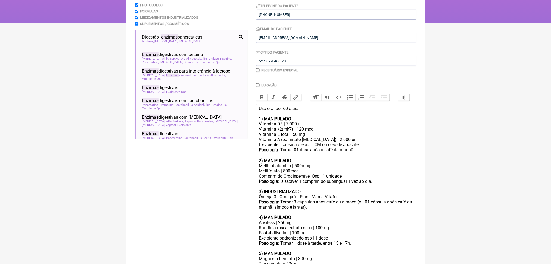
scroll to position [82, 0]
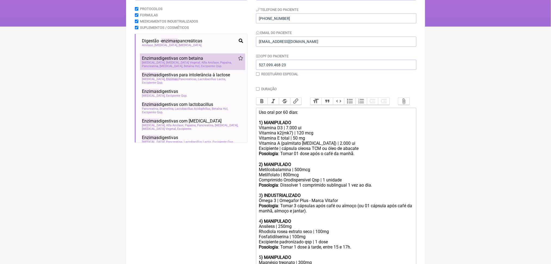
click at [193, 68] on span "Betaína Hcl" at bounding box center [192, 66] width 16 height 4
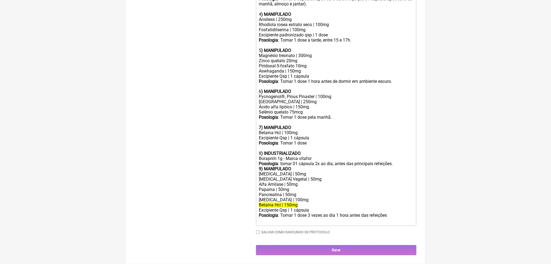
scroll to position [417, 0]
click at [268, 177] on div "Lipase | 50mg" at bounding box center [336, 174] width 154 height 5
click at [294, 177] on div "Bromelina | 50mg" at bounding box center [336, 174] width 154 height 5
click at [271, 192] on div "Papaína | 50mg" at bounding box center [336, 189] width 154 height 5
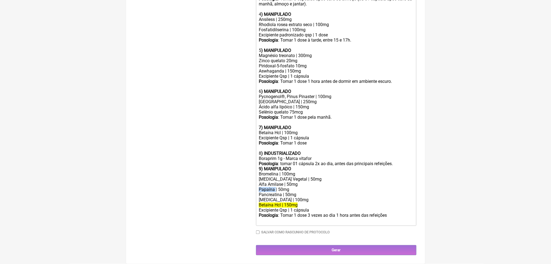
click at [271, 192] on div "Papaína | 50mg" at bounding box center [336, 189] width 154 height 5
copy div "Papaína | 50mg"
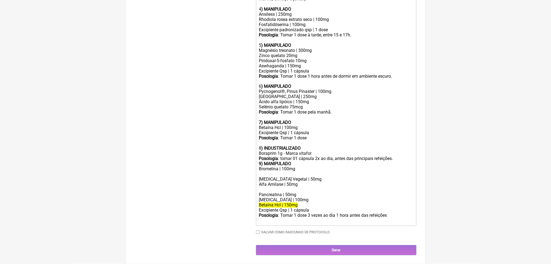
paste trix-editor "Papaína | 50mg</div><div><br>"
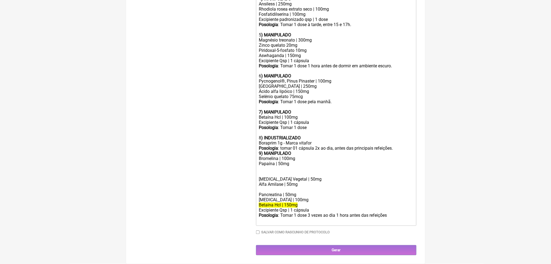
click at [288, 166] on div "Bromelina | 100mg Papaína | 50mg" at bounding box center [336, 161] width 154 height 10
drag, startPoint x: 274, startPoint y: 215, endPoint x: 326, endPoint y: 215, distance: 52.1
click at [326, 187] on div "Alfa Amilase | 50mg" at bounding box center [336, 184] width 154 height 5
copy div "Amilase | 50mg"
click at [290, 177] on div at bounding box center [336, 171] width 154 height 10
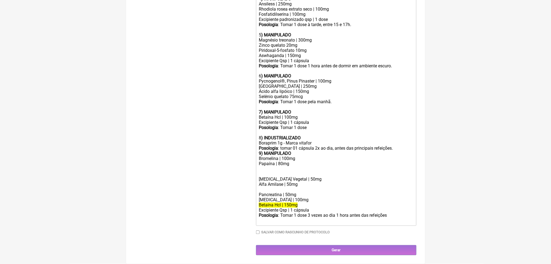
paste trix-editor "<div>Uso oral por 60 dias:<br><br><strong>1) MANIPULADO</strong></div><div>Vita…"
click at [282, 177] on div "Amilase | 50mg" at bounding box center [336, 171] width 154 height 10
click at [270, 182] on div "Protease Vegetal | 50mg" at bounding box center [336, 179] width 154 height 5
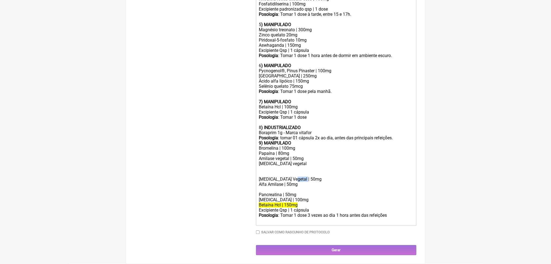
drag, startPoint x: 305, startPoint y: 221, endPoint x: 328, endPoint y: 223, distance: 22.9
click at [328, 182] on div "Protease Vegetal | 50mg" at bounding box center [336, 179] width 154 height 5
copy div "| 50mg"
click at [310, 177] on div "Amilase vegetal | 50mg Lipase vegetal" at bounding box center [336, 166] width 154 height 21
paste trix-editor "<div>Uso oral por 60 dias:<br><br><strong>1) MANIPULADO</strong></div><div>Vita…"
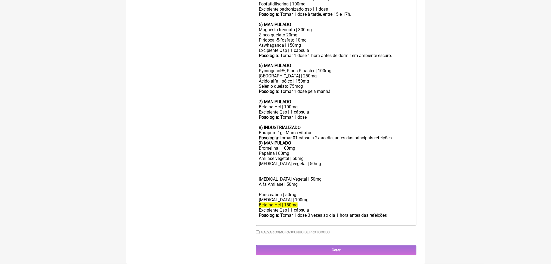
click at [304, 177] on div "Amilase vegetal | 50mg Lipase vegetal | 50mg" at bounding box center [336, 166] width 154 height 21
click at [272, 177] on div "Amilase vegetal | 50mg Lipase vegetal | 25mg" at bounding box center [336, 166] width 154 height 21
paste trix-editor "&nbsp;Gengibre extrato seco (Zingiber officinale)&nbsp;"
click at [262, 177] on div "Amilase vegetal | 50mg Lipase vegetal | 25mg Gengibre extrato seco (Zingiber of…" at bounding box center [336, 166] width 154 height 21
click at [373, 177] on div "Amilase vegetal | 50mg Lipase vegetal | 25mg Gengibre extrato seco (Zingiber of…" at bounding box center [336, 166] width 154 height 21
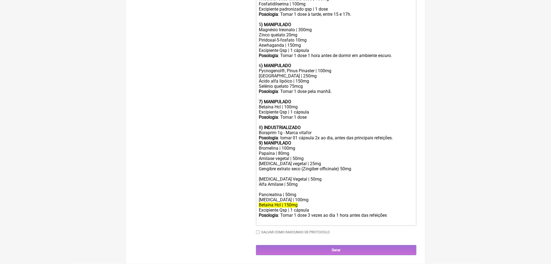
click at [264, 177] on div "Amilase vegetal | 50mg Lipase vegetal | 25mg Gengibre extrato seco (Zingiber of…" at bounding box center [336, 166] width 154 height 21
paste trix-editor "<div>Uso oral por 60 dias:<br><br><strong>1) MANIPULADO</strong></div><div>Vita…"
click at [263, 177] on div "Amilase vegetal | 50mg Lipase vegetal | 25mg Gengibre extrato seco (Zingiber of…" at bounding box center [336, 166] width 154 height 21
drag, startPoint x: 263, startPoint y: 221, endPoint x: 330, endPoint y: 253, distance: 74.8
click at [330, 226] on trix-editor "Uso oral por 60 dias: 1) MANIPULADO Vitamina D3 | 7.000 ui Vitamina k2(mk7) | 1…" at bounding box center [336, 50] width 160 height 351
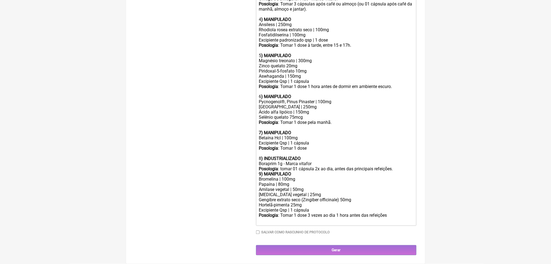
click at [298, 224] on div "Posologia : Tomar 1 dose 3 vezes ao dia 1 hora antes das refeições ㅤ" at bounding box center [336, 218] width 154 height 11
paste trix-editor "<div>Uso oral por 60 dias:<br><br><strong>1) MANIPULADO</strong></div><div>Vita…"
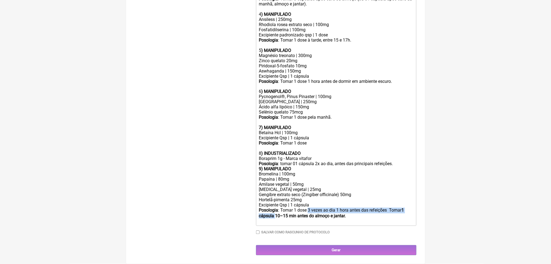
drag, startPoint x: 324, startPoint y: 227, endPoint x: 335, endPoint y: 236, distance: 14.3
click at [335, 224] on div "Posologia : Tomar 1 dose 3 vezes ao dia 1 hora antes das refeições ㅤ Tomar 1 cá…" at bounding box center [336, 216] width 154 height 16
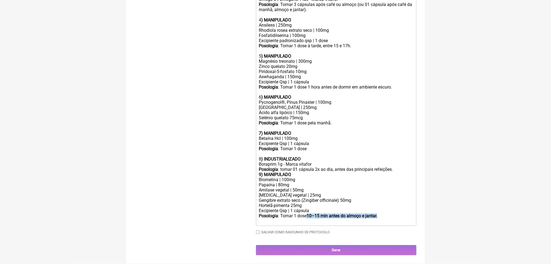
drag, startPoint x: 324, startPoint y: 228, endPoint x: 331, endPoint y: 233, distance: 8.3
click at [331, 224] on div "Posologia : Tomar 1 dose 10–15 min antes do almoço e jantar." at bounding box center [336, 218] width 154 height 10
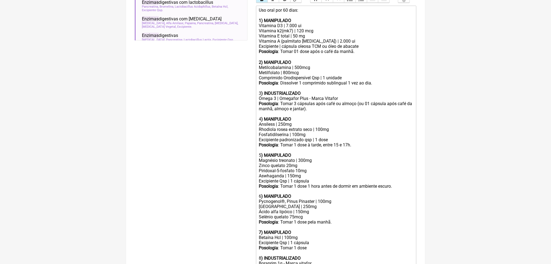
scroll to position [180, 0]
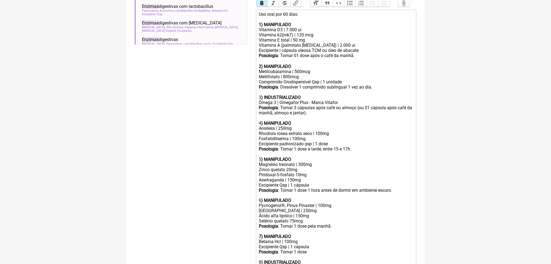
click at [267, 7] on button "Bold" at bounding box center [261, 3] width 11 height 7
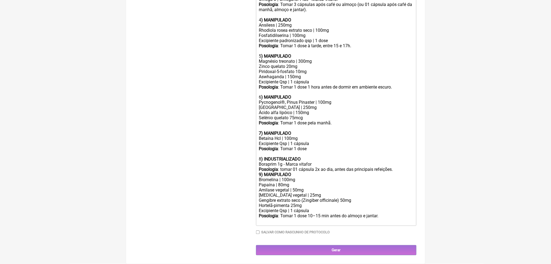
scroll to position [433, 0]
click at [294, 222] on div "Posologia : Tomar 1 dose 10–15 min antes do almoço e jantar." at bounding box center [336, 218] width 154 height 10
paste trix-editor "<div>Uso oral por 60 dias:<br><br><strong>1) MANIPULADO</strong></div><div>Vita…"
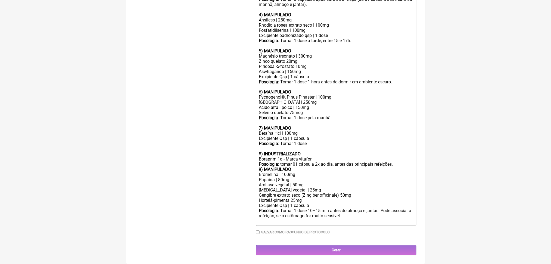
click at [282, 219] on div "Posologia : Tomar 1 dose 10–15 min antes do almoço e jantar. Pode associar à re…" at bounding box center [336, 215] width 154 height 15
drag, startPoint x: 401, startPoint y: 220, endPoint x: 409, endPoint y: 230, distance: 12.7
click at [409, 224] on div "Posologia : Tomar 1 dose 10–15 min antes do almoço e jantar. Se houver sensibil…" at bounding box center [336, 215] width 154 height 15
click at [298, 157] on div "Boraprim 1g - Marca vitafor Posologia : tomar 01 cápsula 2x ao dia, antes das p…" at bounding box center [336, 162] width 154 height 10
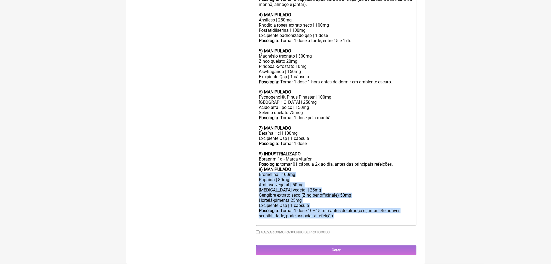
drag, startPoint x: 263, startPoint y: 167, endPoint x: 409, endPoint y: 219, distance: 155.5
click at [409, 219] on trix-editor "Uso oral por 60 dias: 1) MANIPULADO Vitamina D3 | 7.000 ui Vitamina k2(mk7) | 1…" at bounding box center [336, 63] width 160 height 325
click at [318, 185] on div "Amilase vegetal | 50mg Lipase vegetal | 25mg Gengibre extrato seco (Zingiber of…" at bounding box center [336, 193] width 154 height 21
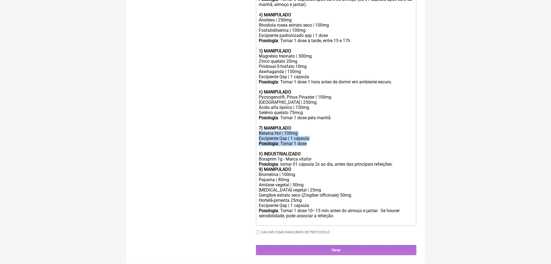
drag, startPoint x: 260, startPoint y: 105, endPoint x: 322, endPoint y: 120, distance: 63.4
click at [322, 120] on trix-editor "Uso oral por 60 dias: 1) MANIPULADO Vitamina D3 | 7.000 ui Vitamina k2(mk7) | 1…" at bounding box center [336, 63] width 160 height 325
paste trix-editor "romelina | 100mg<br>Papaína | 80mg</div><div>Amilase vegetal | 50mg<br>Lipase v…"
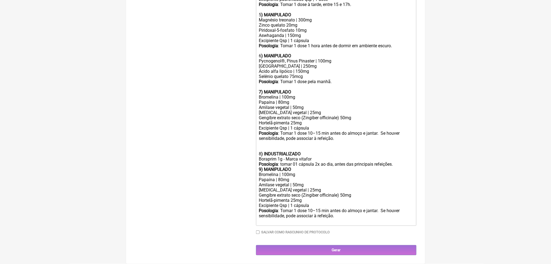
click at [270, 157] on div "8 ) INDUSTRIALIZADO" at bounding box center [336, 148] width 154 height 15
click at [271, 157] on div "8 ) INDUSTRIALIZADO" at bounding box center [336, 148] width 154 height 15
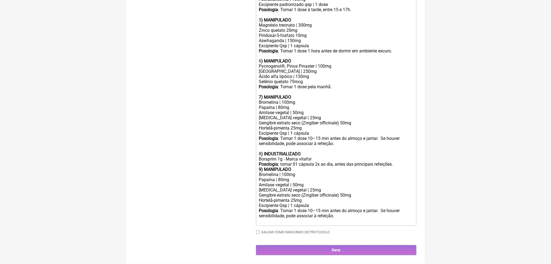
click at [281, 146] on div "Posologia : Tomar 1 dose 10–15 min antes do almoço e jantar. Se houver sensibil…" at bounding box center [336, 141] width 154 height 10
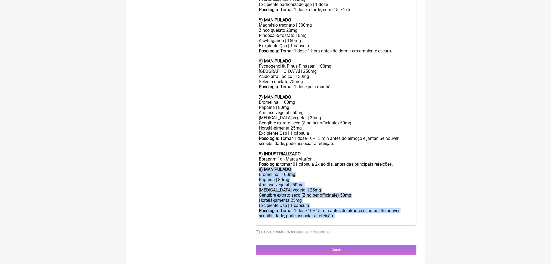
drag, startPoint x: 262, startPoint y: 144, endPoint x: 415, endPoint y: 218, distance: 170.3
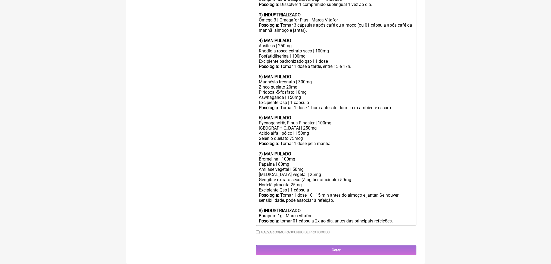
scroll to position [349, 0]
click at [306, 152] on div "Cúrcuma C3 Complex | 250mg Ácido alfa lipóico | 150mg Selênio quelato 75mcg Pos…" at bounding box center [336, 139] width 154 height 26
click at [306, 115] on div "Posologia : Tomar 1 dose 1 hora antes de dormir em ambiente escuro." at bounding box center [336, 110] width 154 height 10
click at [304, 64] on div "Posologia : Tomar 1 dose à tarde, entre 15 e 17h." at bounding box center [336, 69] width 154 height 10
click at [306, 203] on div "Posologia : Tomar 1 dose 10–15 min antes do almoço e jantar. Se houver sensibil…" at bounding box center [336, 198] width 154 height 10
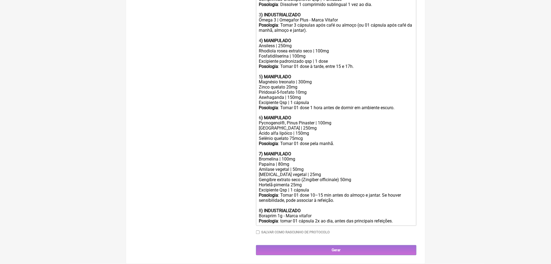
scroll to position [245, 0]
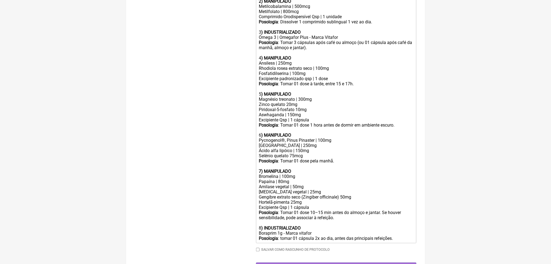
click at [314, 24] on div "Posologia : Dissolver 1 comprimido sublingual 1 vez ao dia." at bounding box center [336, 21] width 154 height 5
click at [305, 55] on div "Posologia : Tomar 3 cápsulas após café ou almoço (ou 01 cápsula após café da ma…" at bounding box center [336, 47] width 154 height 15
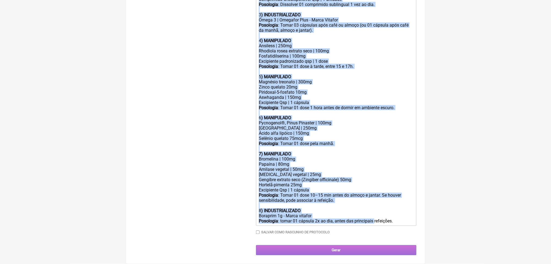
scroll to position [415, 0]
drag, startPoint x: 261, startPoint y: 72, endPoint x: 384, endPoint y: 212, distance: 185.9
click at [384, 212] on trix-editor "Uso oral por 60 dias: 1) MANIPULADO Vitamina D3 | 7.000 ui Vitamina k2(mk7) | 1…" at bounding box center [336, 76] width 160 height 299
click at [396, 7] on div "Posologia : Dissolver 01 comprimido sublingual 1 vez ao dia." at bounding box center [336, 4] width 154 height 5
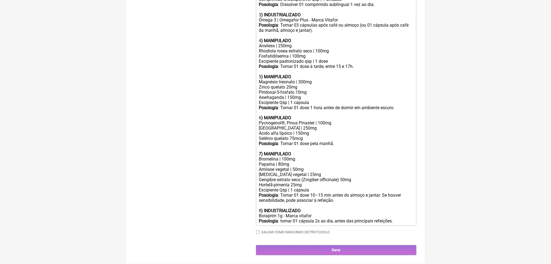
click at [410, 7] on div "Posologia : Dissolver 01 comprimido sublingual 1 vez ao dia." at bounding box center [336, 4] width 154 height 5
click at [262, 7] on div "Posologia : Dissolver 01 comprimido sublingual 1 vez ao dia, após o café da man…" at bounding box center [336, 2] width 154 height 10
type trix-editor "<div>Uso oral por 60 dias:<br><br><strong>1) MANIPULADO</strong></div><div>Vita…"
click at [383, 245] on input "Gerar" at bounding box center [336, 250] width 160 height 10
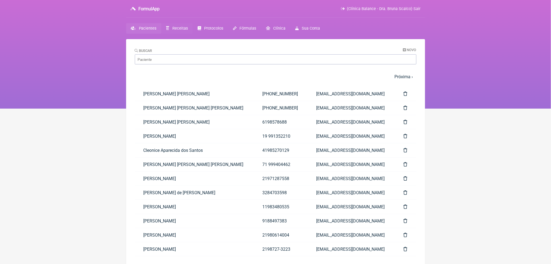
click at [181, 34] on link "Receitas" at bounding box center [176, 28] width 31 height 11
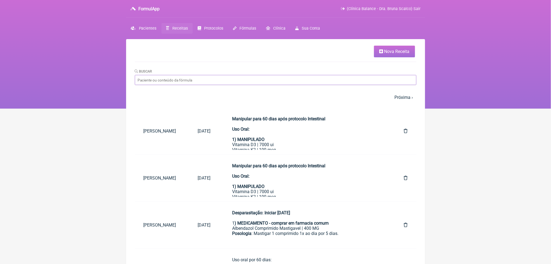
click at [179, 85] on input "Buscar" at bounding box center [275, 80] width 281 height 10
click at [179, 85] on input "celiane" at bounding box center [275, 80] width 281 height 10
type input "celiane"
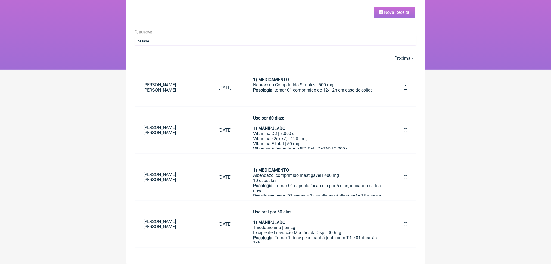
scroll to position [74, 0]
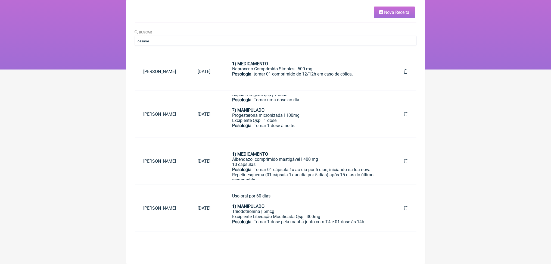
scroll to position [272, 0]
click at [335, 82] on div "Boraprim 1g - Marca vitafor Posologia : tomar 01 cápsula 2x ao dia, antes das p…" at bounding box center [307, 73] width 150 height 15
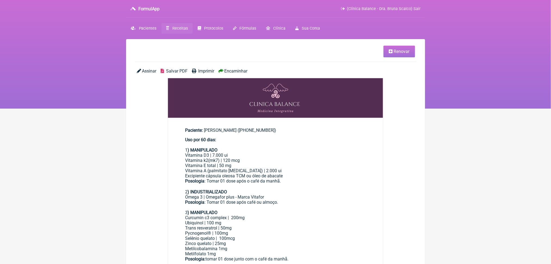
click at [83, 109] on html "FormulApp (Clínica Balance - Dra. Bruna Scalco) Sair Pacientes Receitas Protoco…" at bounding box center [275, 54] width 551 height 109
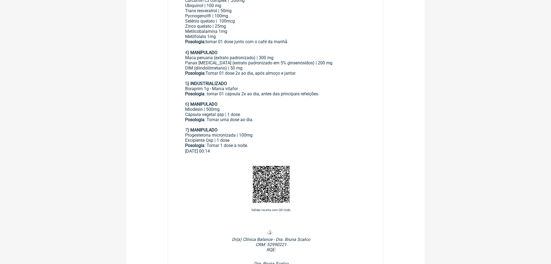
scroll to position [232, 0]
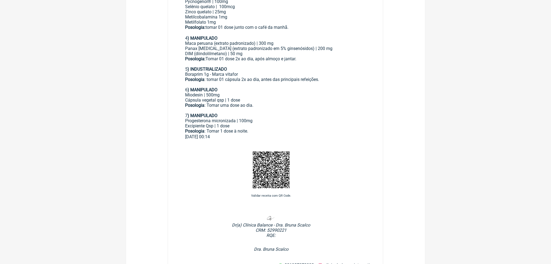
click at [190, 87] on div "Boraprim 1g - Marca vitafor Posologia : tomar 01 cápsula 2x ao dia, antes das p…" at bounding box center [275, 79] width 180 height 15
drag, startPoint x: 189, startPoint y: 132, endPoint x: 372, endPoint y: 149, distance: 183.8
click at [372, 144] on main "Paciente: Celiane Cristina Simon Santos ((27) 99755-3784) Uso por 60 dias: 1 ) …" at bounding box center [275, 15] width 215 height 256
copy div "5 ) INDUSTRIALIZADO Boraprim 1g - Marca vitafor Posologia : tomar 01 cápsula 2x…"
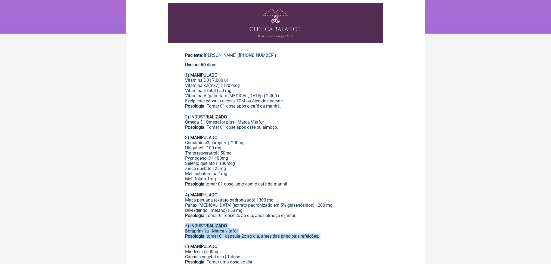
scroll to position [72, 0]
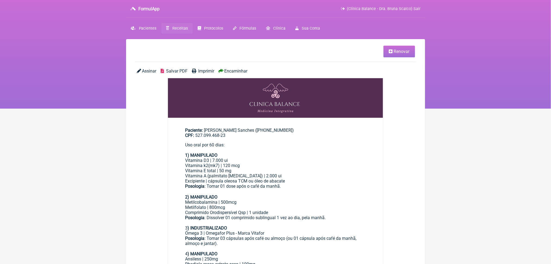
click at [478, 109] on html "FormulApp (Clínica Balance - Dra. Bruna Scalco) Sair [GEOGRAPHIC_DATA] Receitas…" at bounding box center [275, 54] width 551 height 109
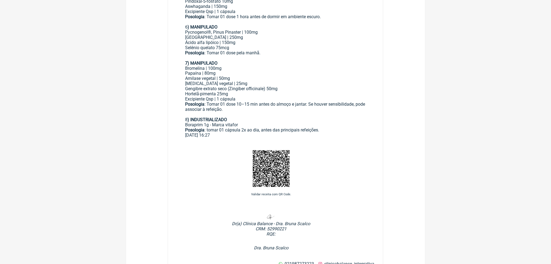
scroll to position [319, 0]
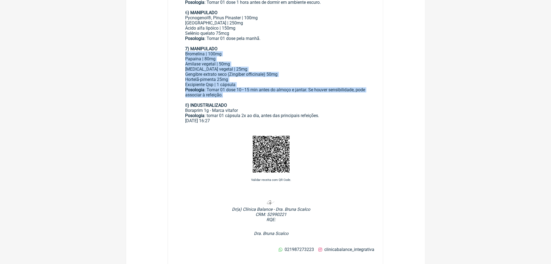
drag, startPoint x: 193, startPoint y: 145, endPoint x: 310, endPoint y: 200, distance: 129.4
copy div "Bromelina | 100mg Papaína | 80mg Amilase vegetal | 50mg [MEDICAL_DATA] vegetal …"
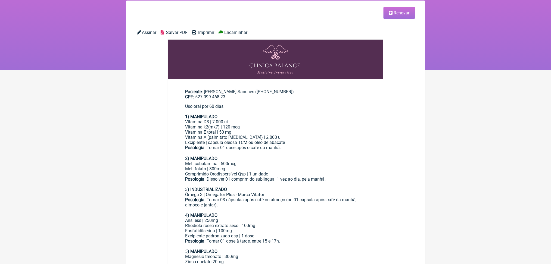
scroll to position [27, 0]
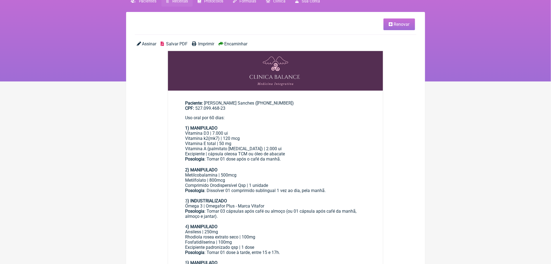
click at [187, 46] on span "Salvar PDF" at bounding box center [176, 43] width 21 height 5
